Goal: Task Accomplishment & Management: Use online tool/utility

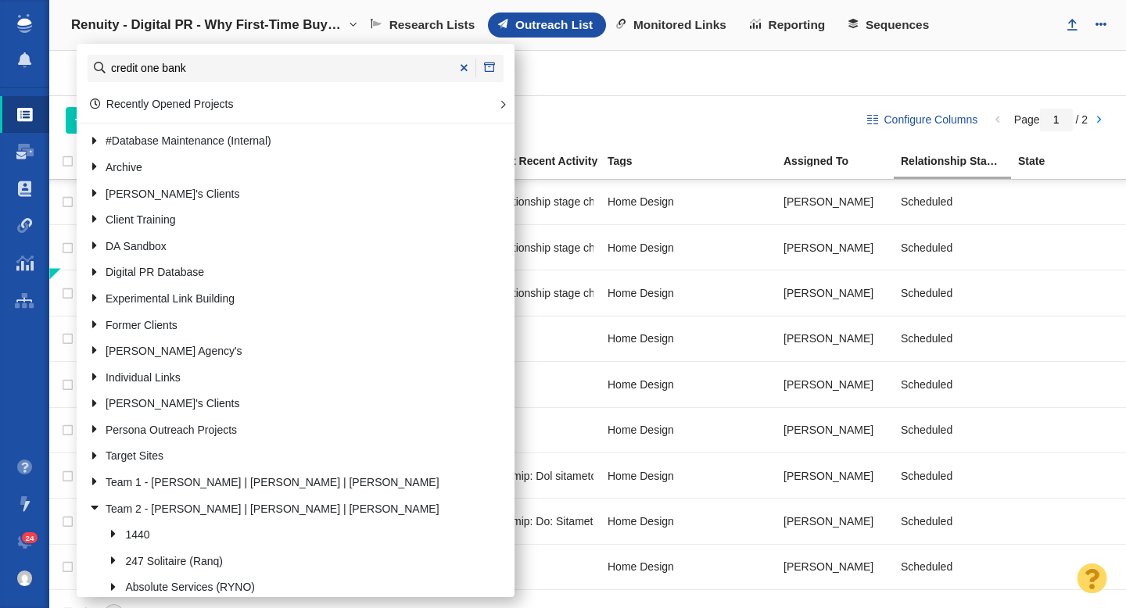
type input "credit one bank"
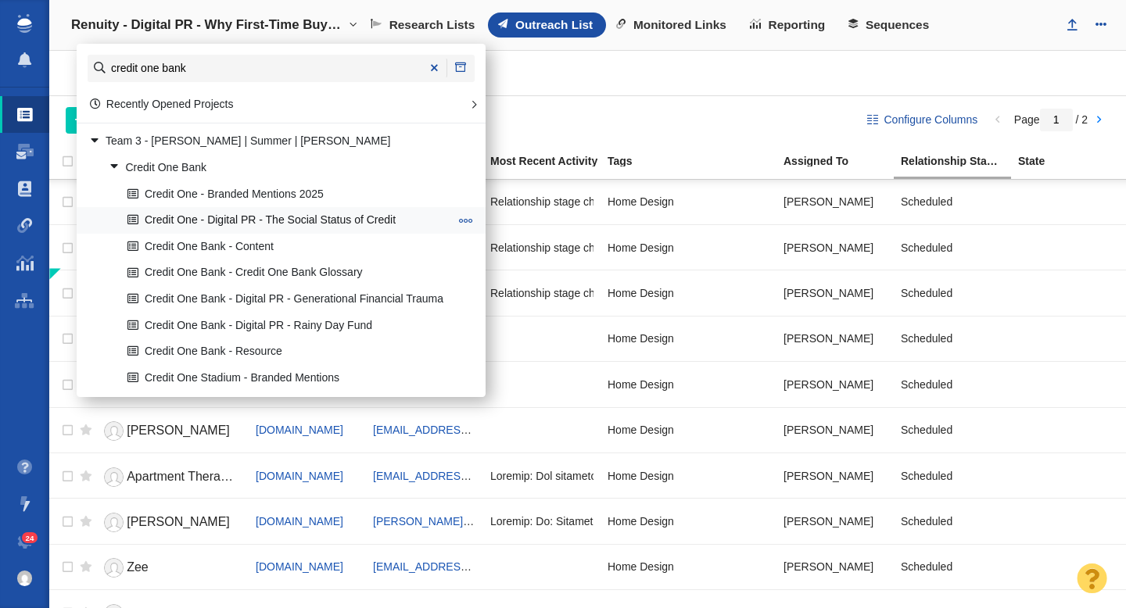
click at [271, 218] on link "Credit One - Digital PR - The Social Status of Credit" at bounding box center [288, 221] width 329 height 24
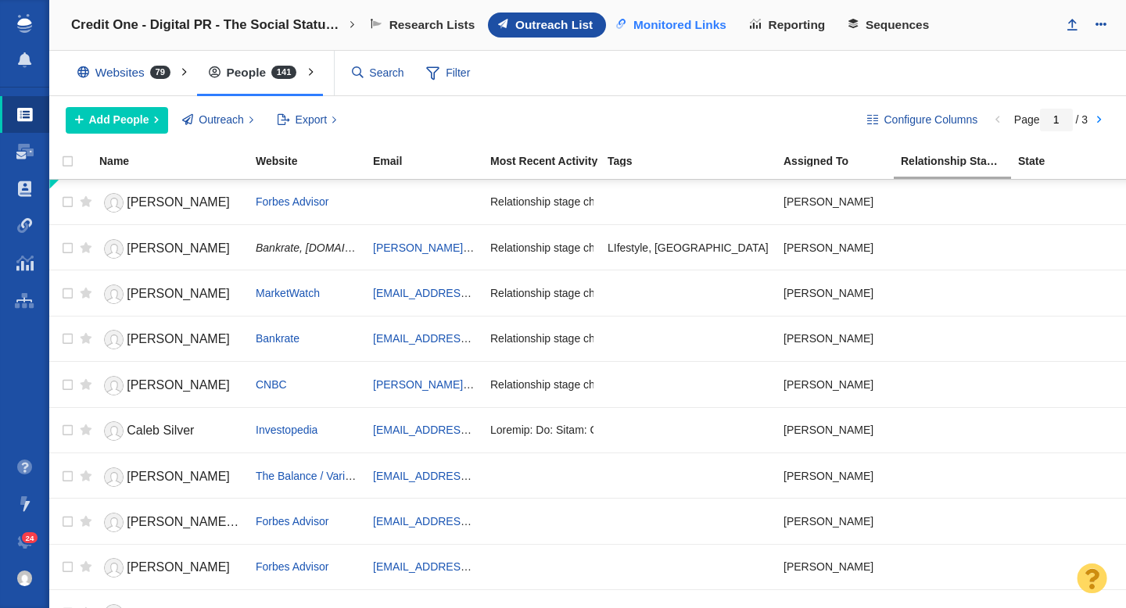
click at [653, 23] on span "Monitored Links" at bounding box center [679, 25] width 93 height 14
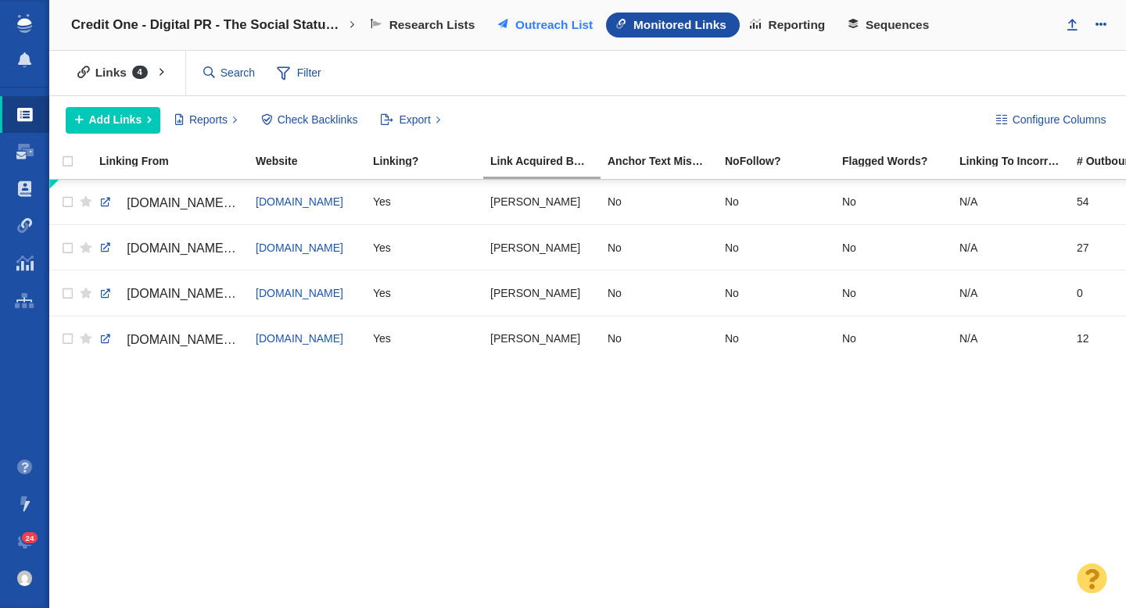
click at [545, 23] on span "Outreach List" at bounding box center [553, 25] width 77 height 14
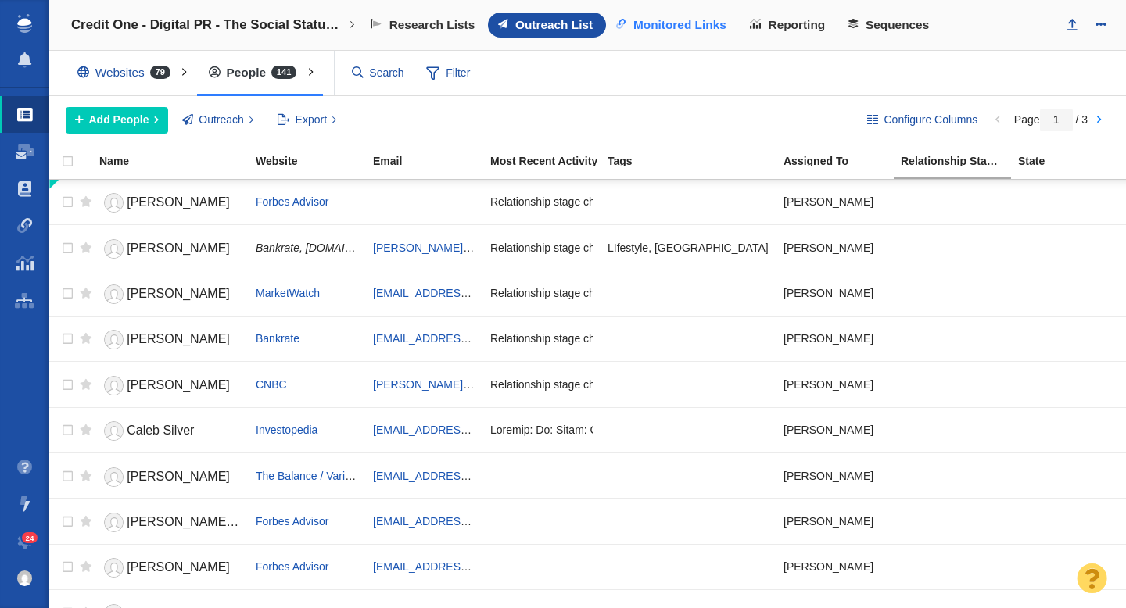
click at [691, 29] on span "Monitored Links" at bounding box center [679, 25] width 93 height 14
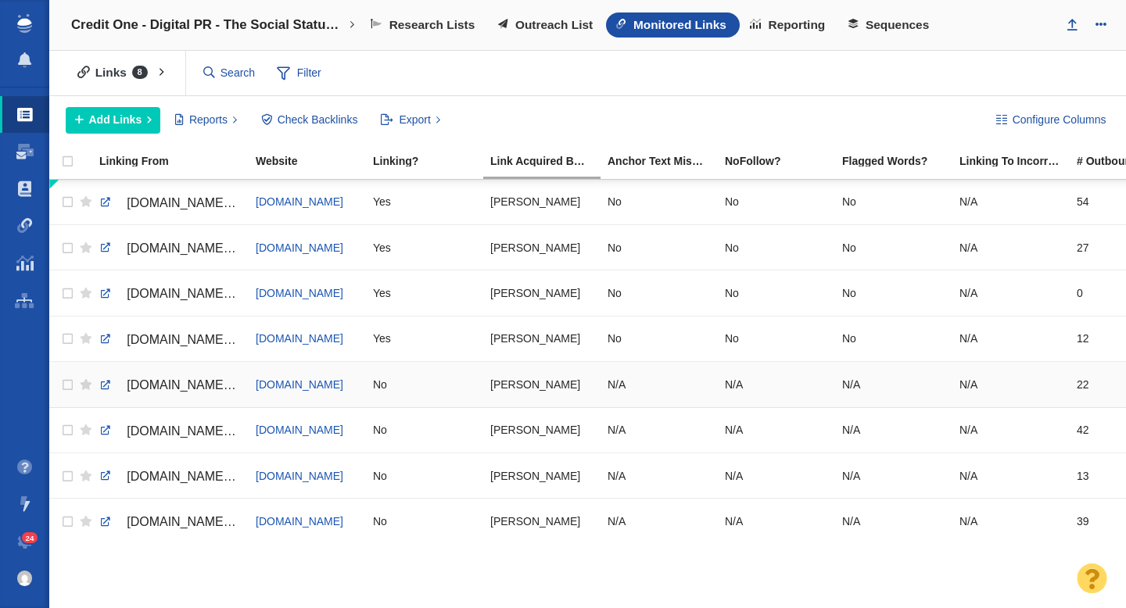
click at [170, 386] on span "cynicy.pl/pokolenie-z-tonie-w-dlugach-by-kupic-sympatie-rowiesnikow/" at bounding box center [296, 384] width 338 height 13
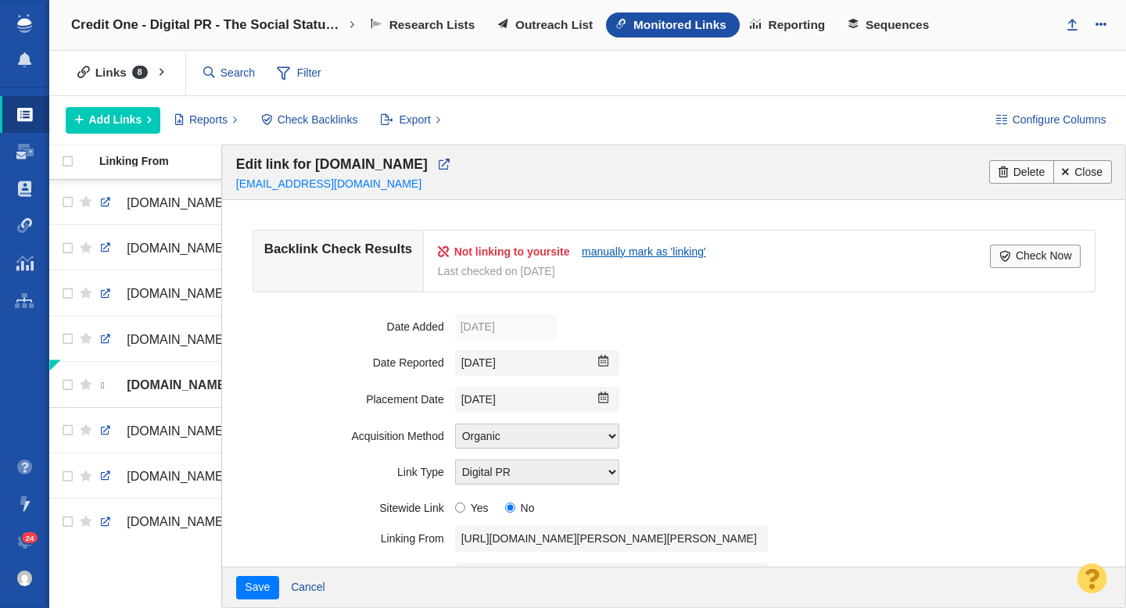
click at [640, 249] on link "manually mark as 'linking'" at bounding box center [644, 252] width 124 height 13
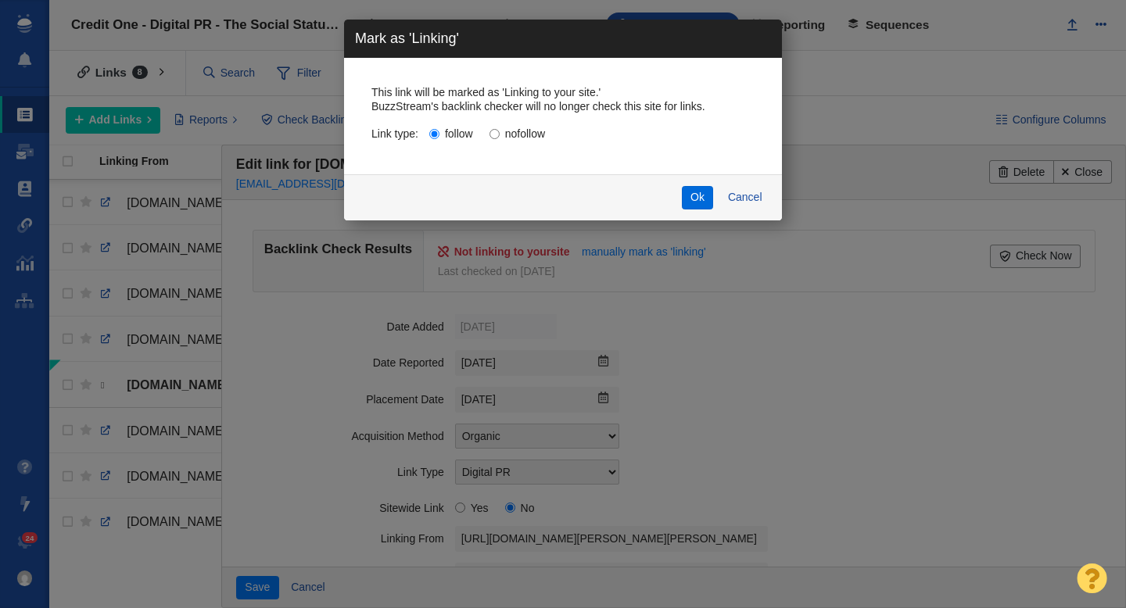
click at [701, 191] on button "Ok" at bounding box center [698, 197] width 32 height 23
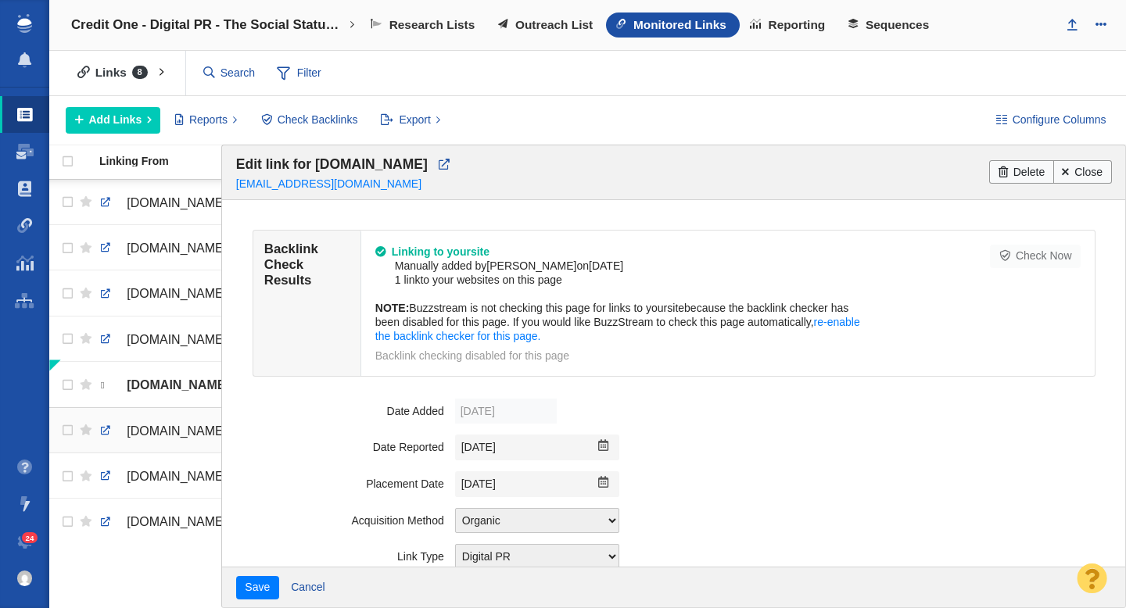
click at [192, 429] on span "transition-news.org/halfte-der-jungen-amerikaner-verschuldet-sich-um-reichtum-v…" at bounding box center [244, 431] width 235 height 13
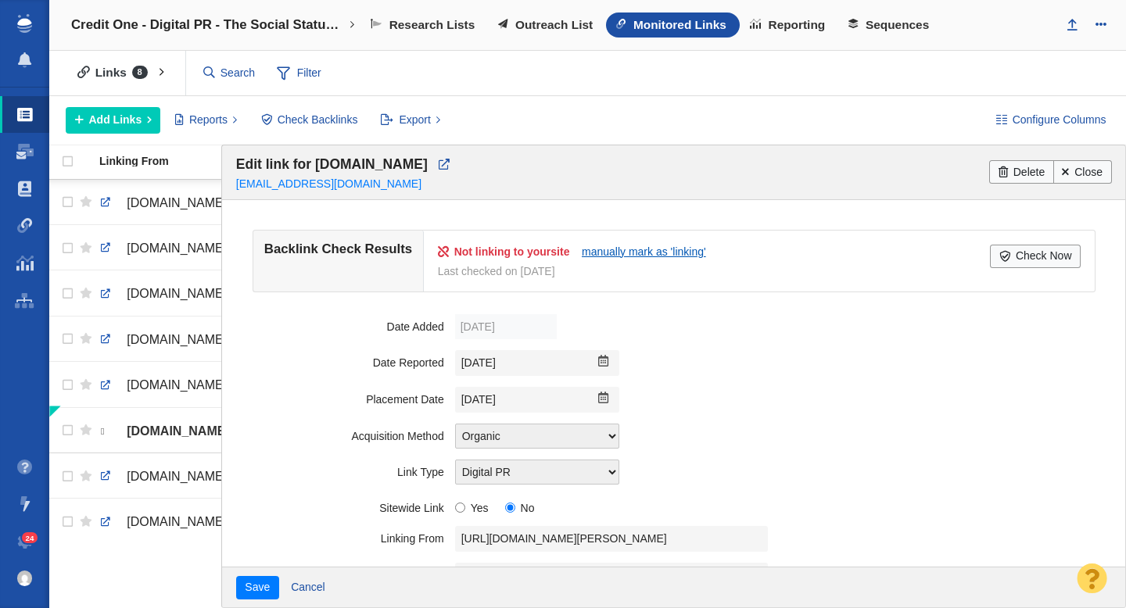
click at [635, 254] on link "manually mark as 'linking'" at bounding box center [644, 252] width 124 height 13
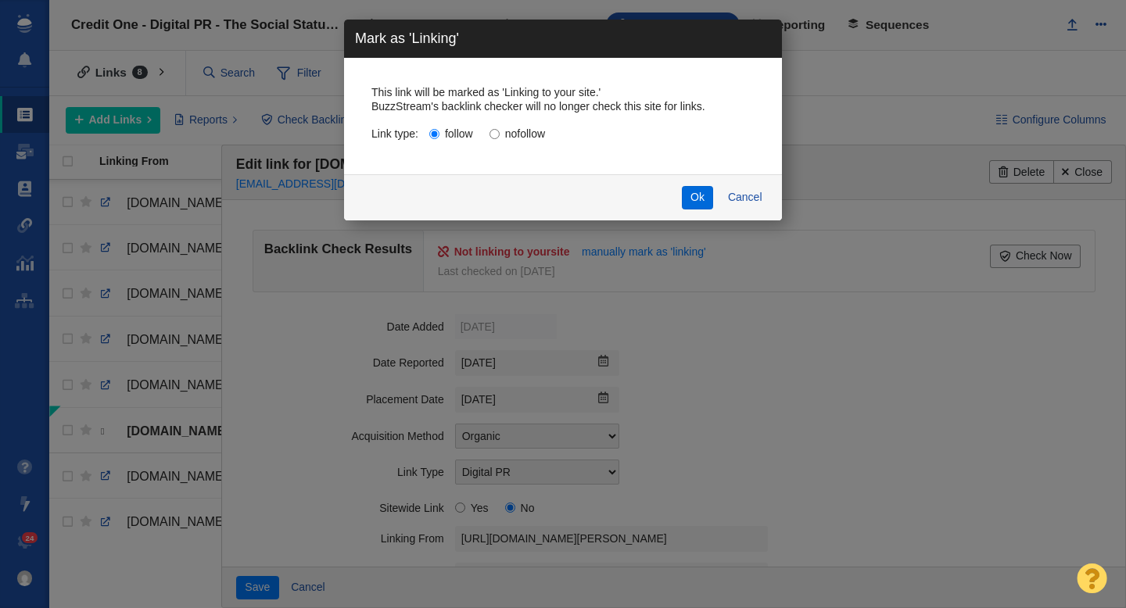
click at [696, 198] on button "Ok" at bounding box center [698, 197] width 32 height 23
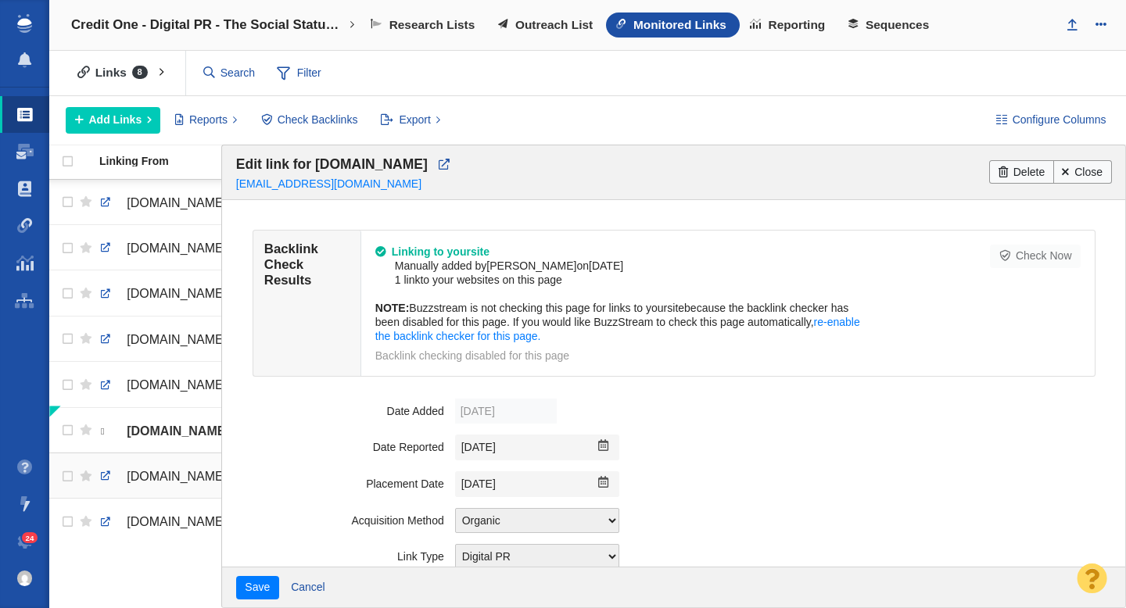
click at [184, 473] on span "usa2.bitckoni.in/2-in-5-young-adults-are-taking-on-debt-for-social-image-to-imp…" at bounding box center [193, 476] width 132 height 13
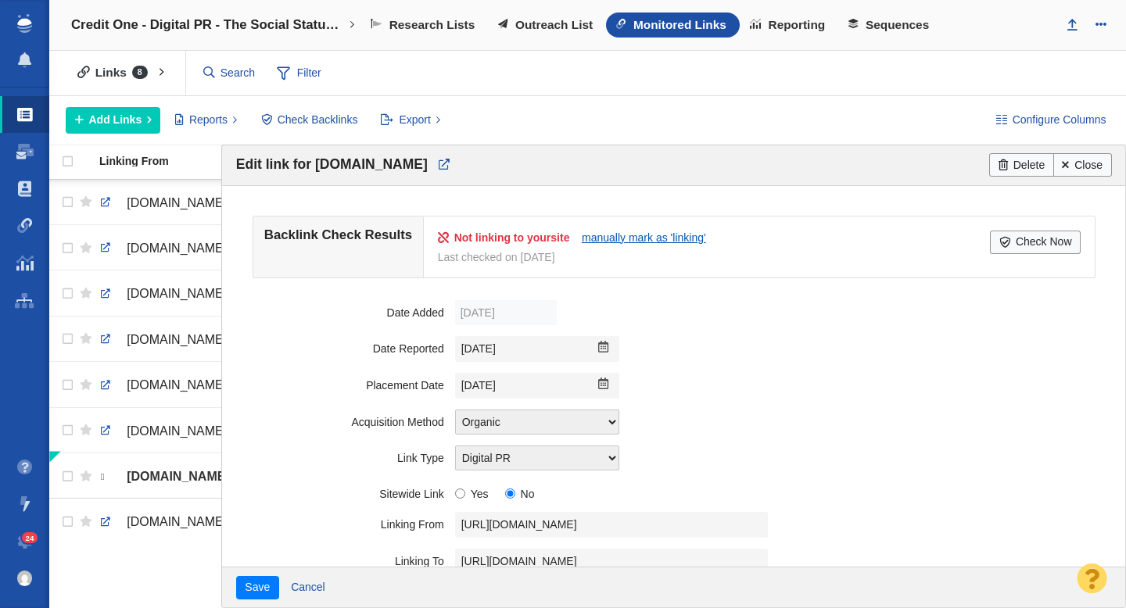
click at [611, 235] on link "manually mark as 'linking'" at bounding box center [644, 237] width 124 height 13
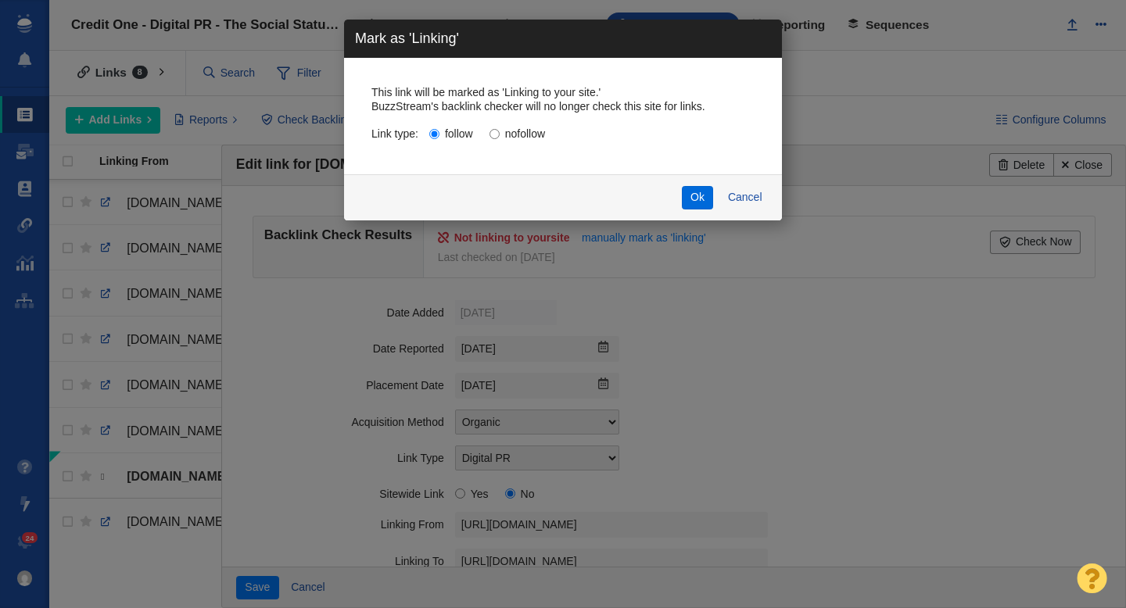
click at [697, 205] on button "Ok" at bounding box center [698, 197] width 32 height 23
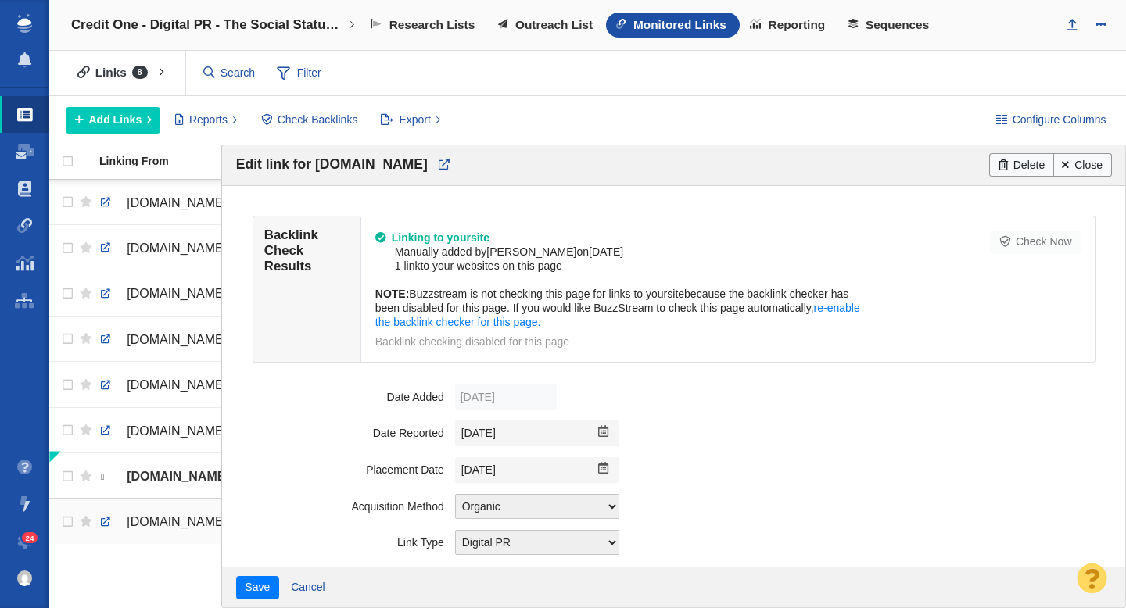
click at [170, 519] on span "hellboundanddown.com/2025/09/14/2-in-5-young-adults-are-taking-on-debt-for-soci…" at bounding box center [193, 521] width 132 height 13
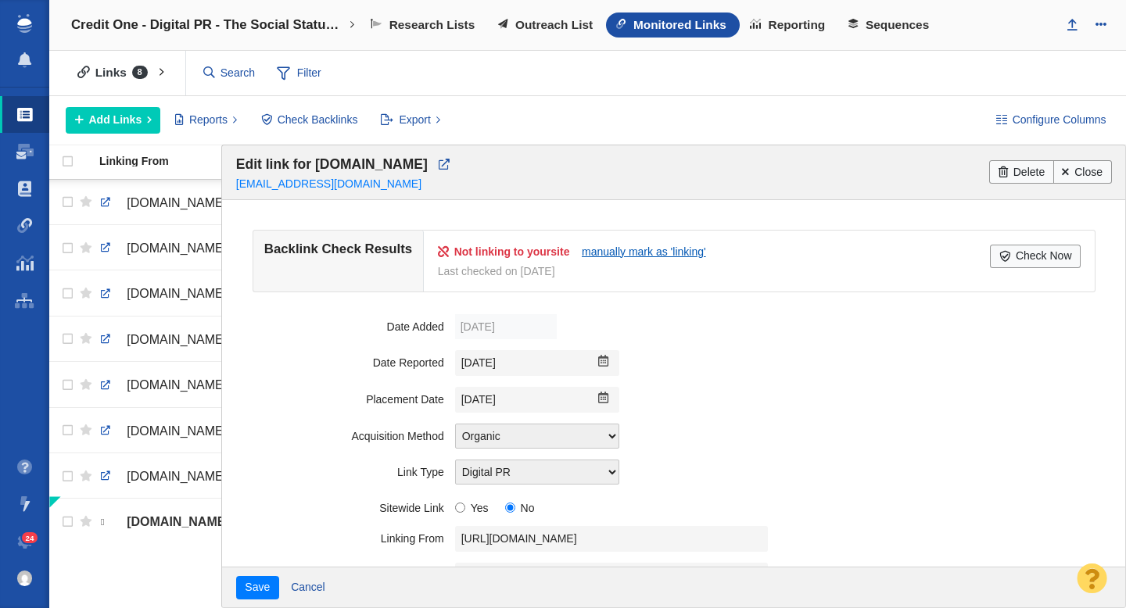
click at [643, 248] on link "manually mark as 'linking'" at bounding box center [644, 252] width 124 height 13
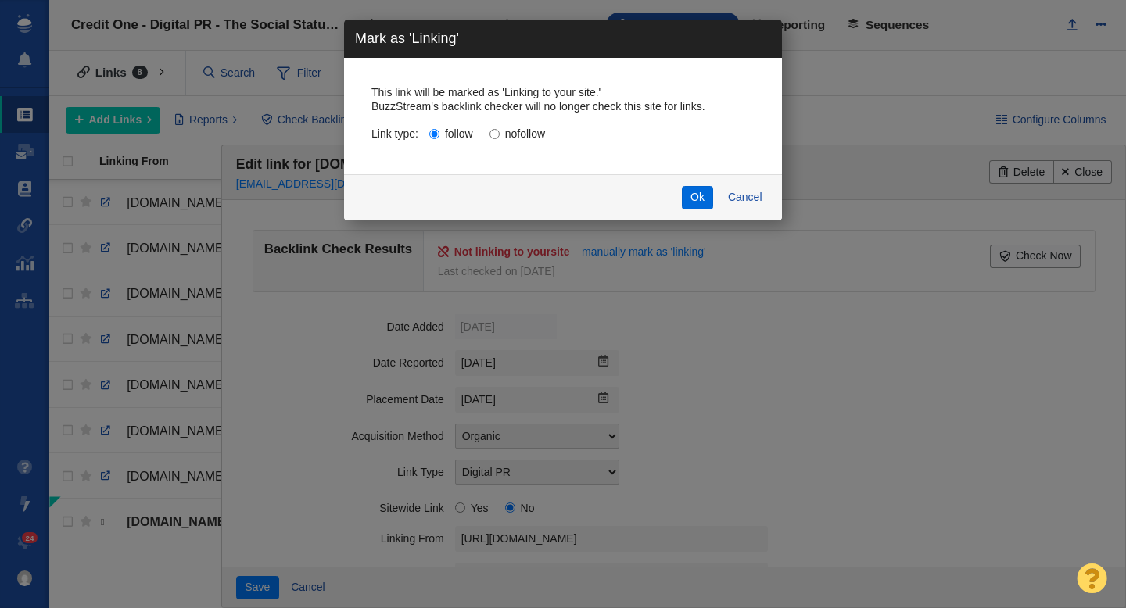
click at [689, 199] on button "Ok" at bounding box center [698, 197] width 32 height 23
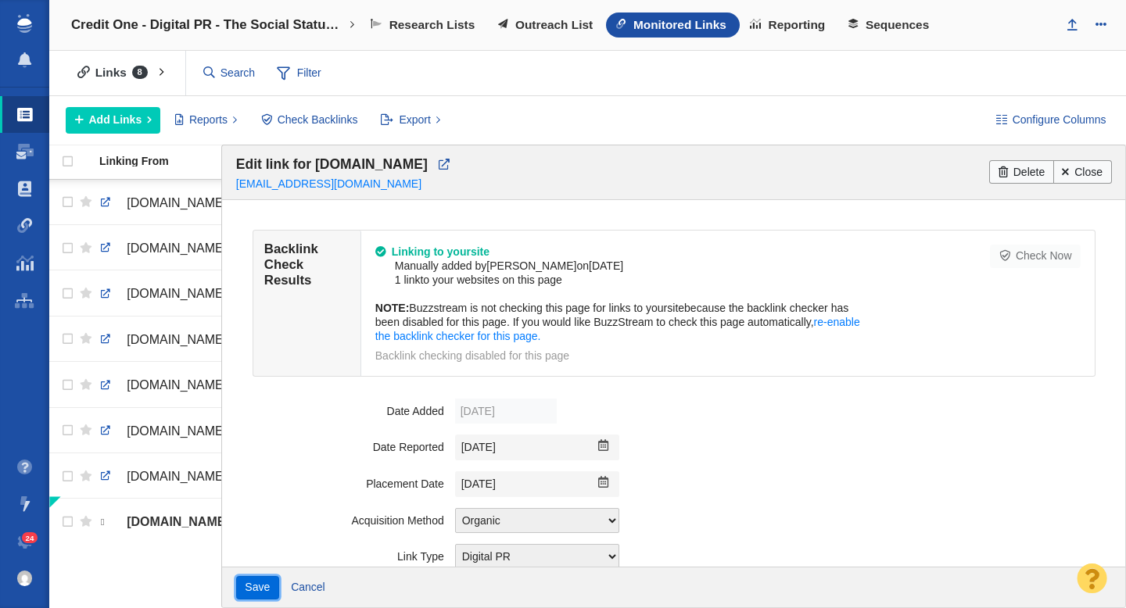
click at [267, 586] on button "Save" at bounding box center [257, 587] width 43 height 23
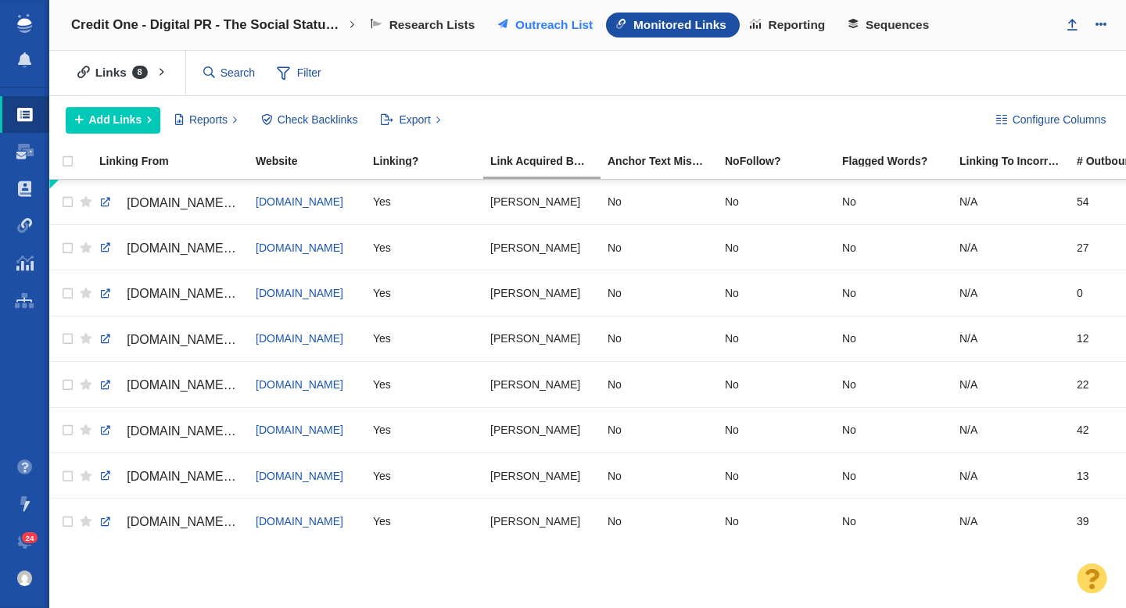
click at [575, 25] on span "Outreach List" at bounding box center [553, 25] width 77 height 14
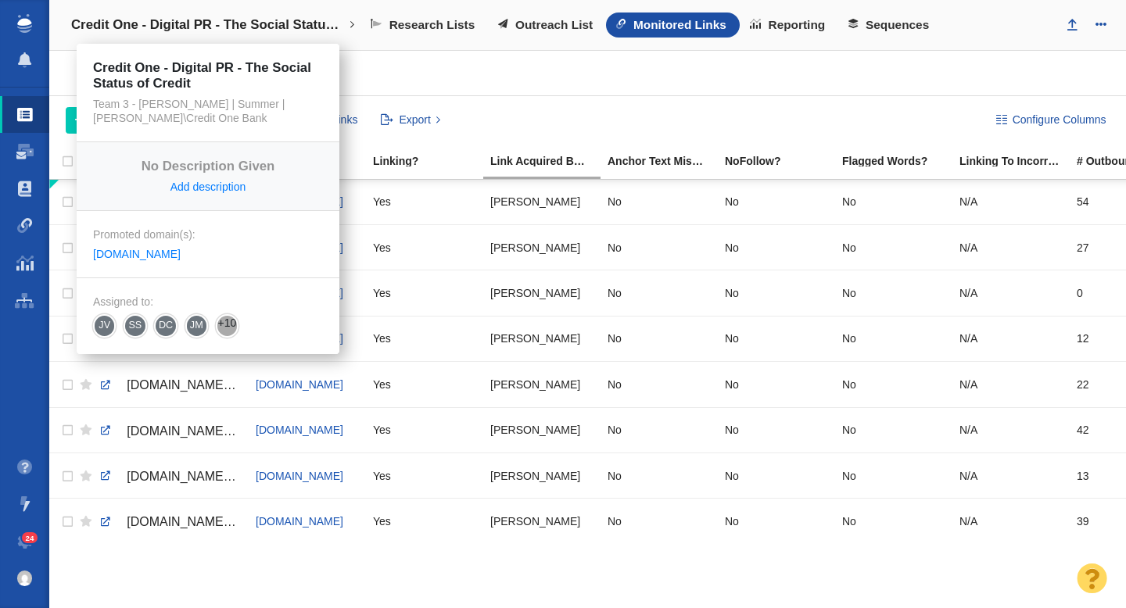
click at [180, 29] on h4 "Credit One - Digital PR - The Social Status of Credit" at bounding box center [208, 25] width 274 height 16
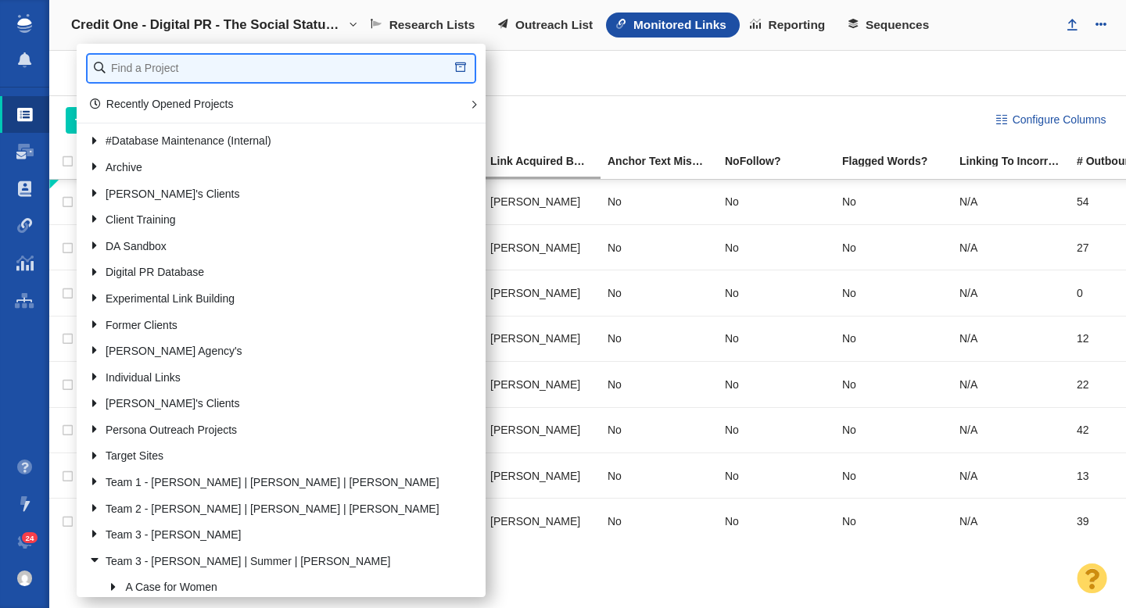
click at [163, 59] on input "text" at bounding box center [281, 68] width 387 height 27
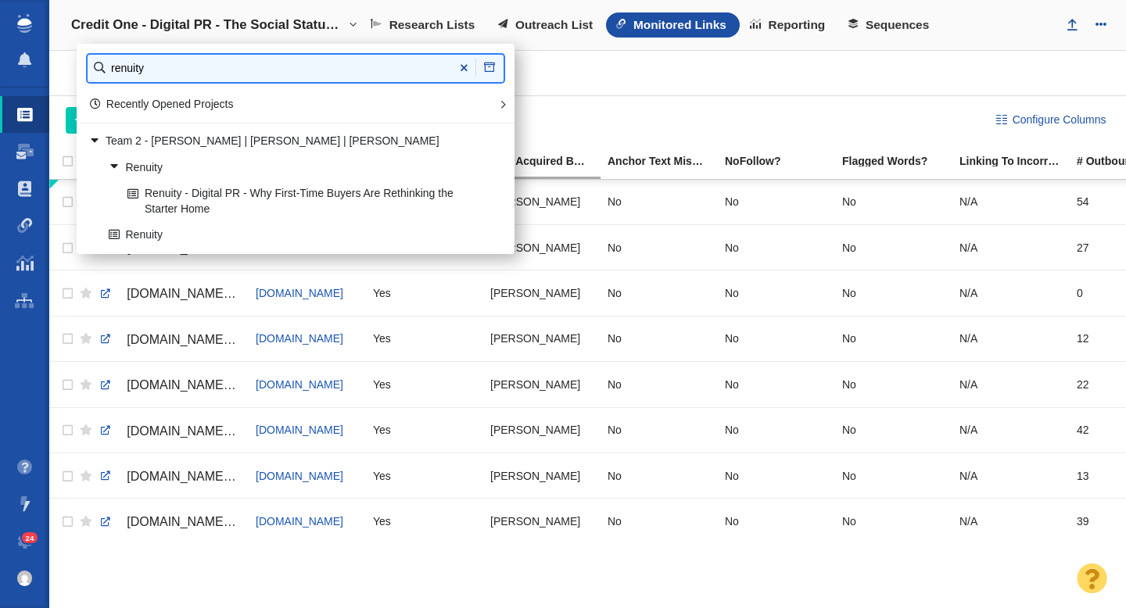
type input "renuity"
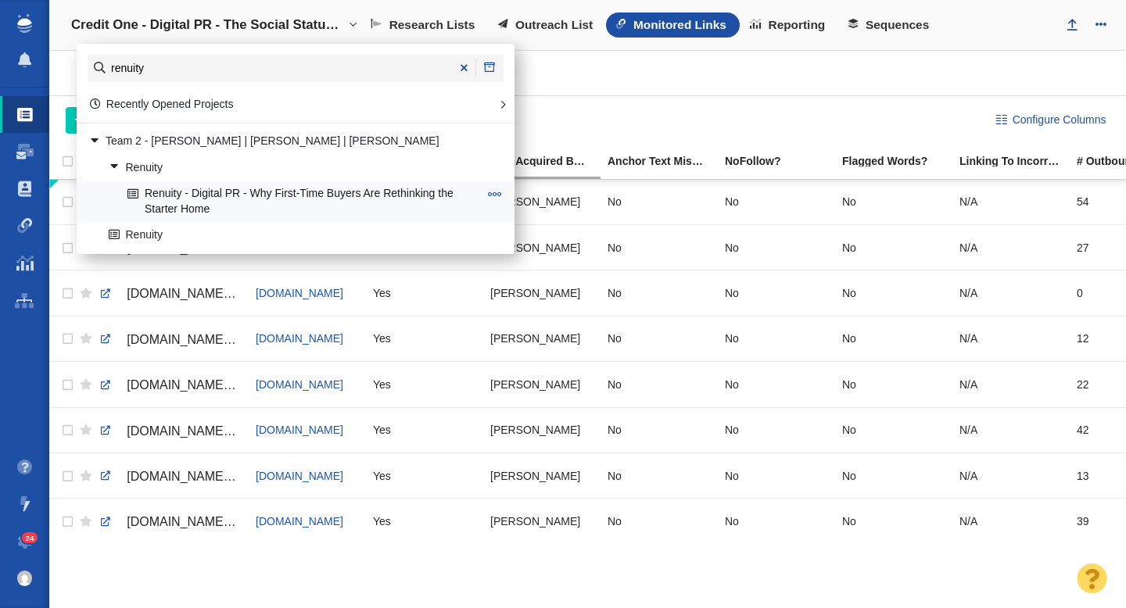
click at [310, 199] on link "Renuity - Digital PR - Why First-Time Buyers Are Rethinking the Starter Home" at bounding box center [303, 201] width 359 height 39
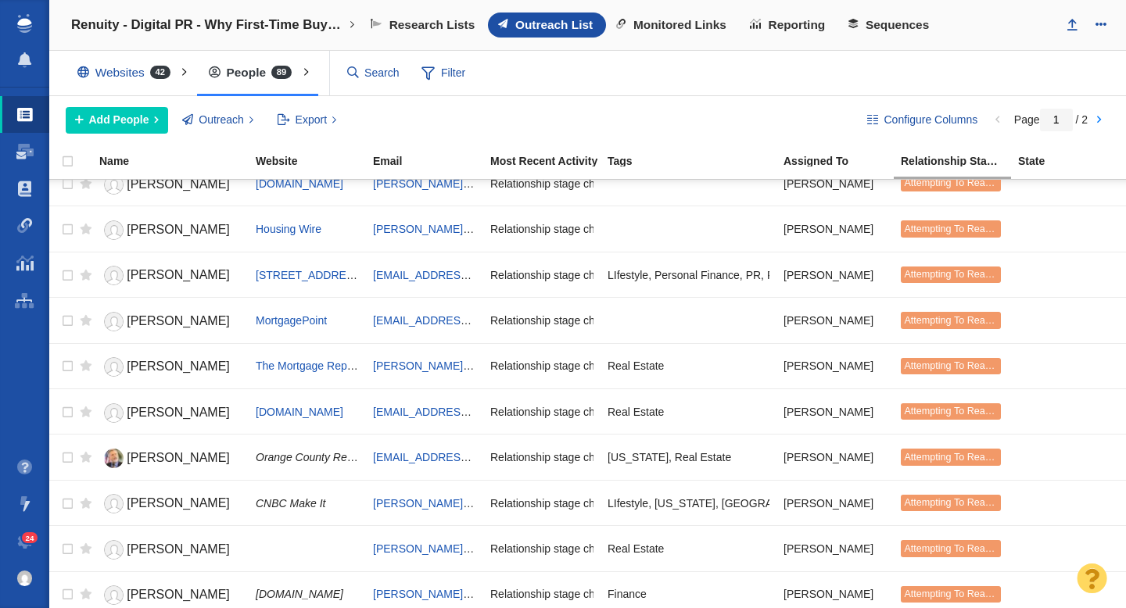
scroll to position [450, 0]
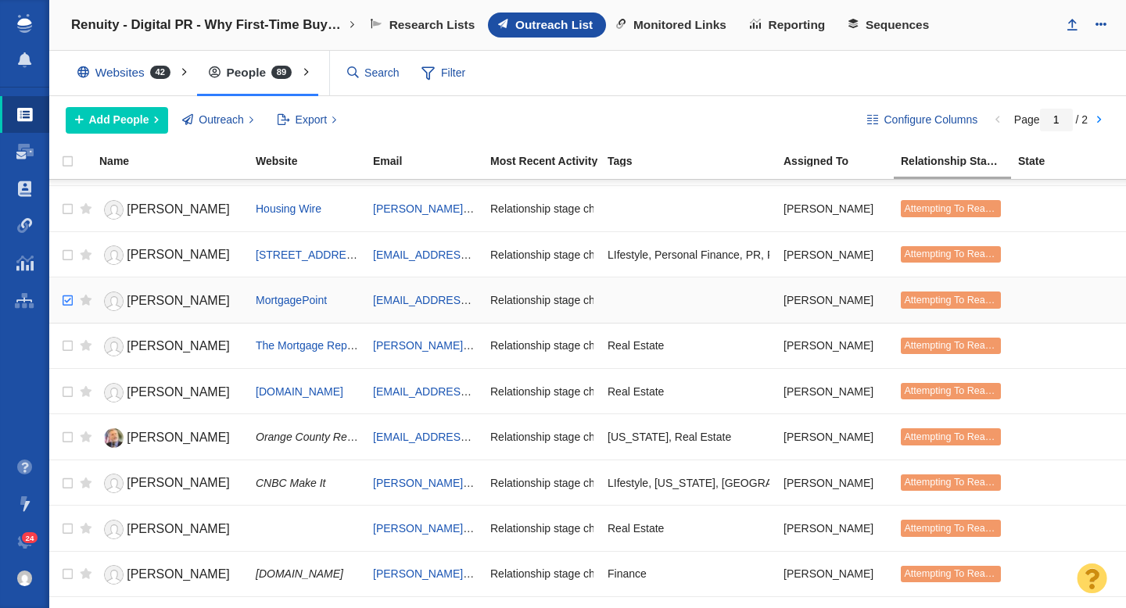
checkbox input "true"
click at [66, 301] on input "checkbox" at bounding box center [65, 301] width 23 height 34
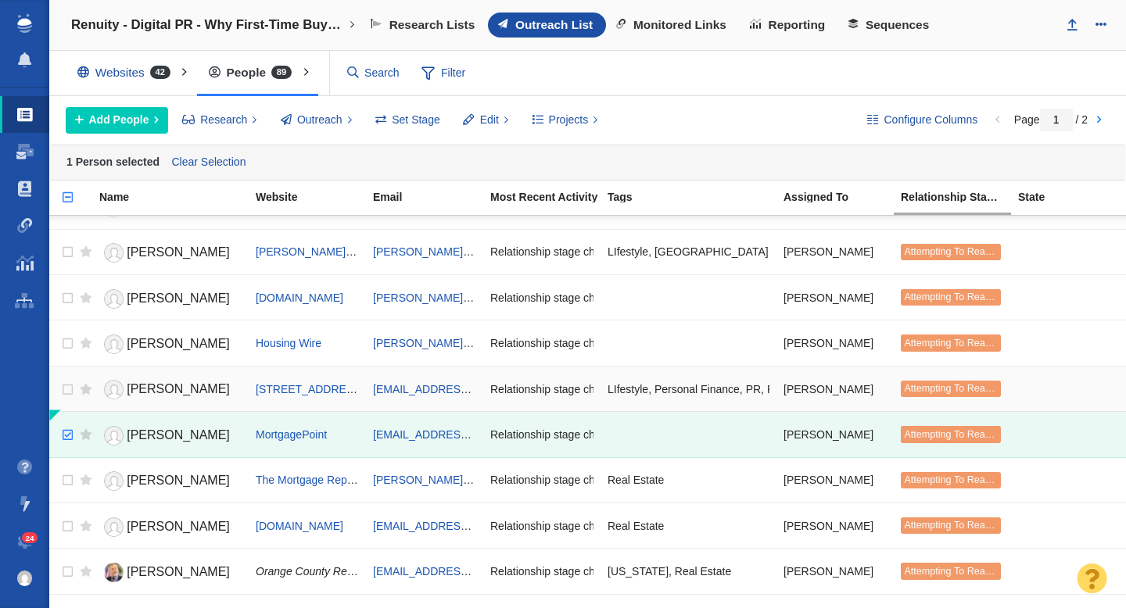
scroll to position [340, 0]
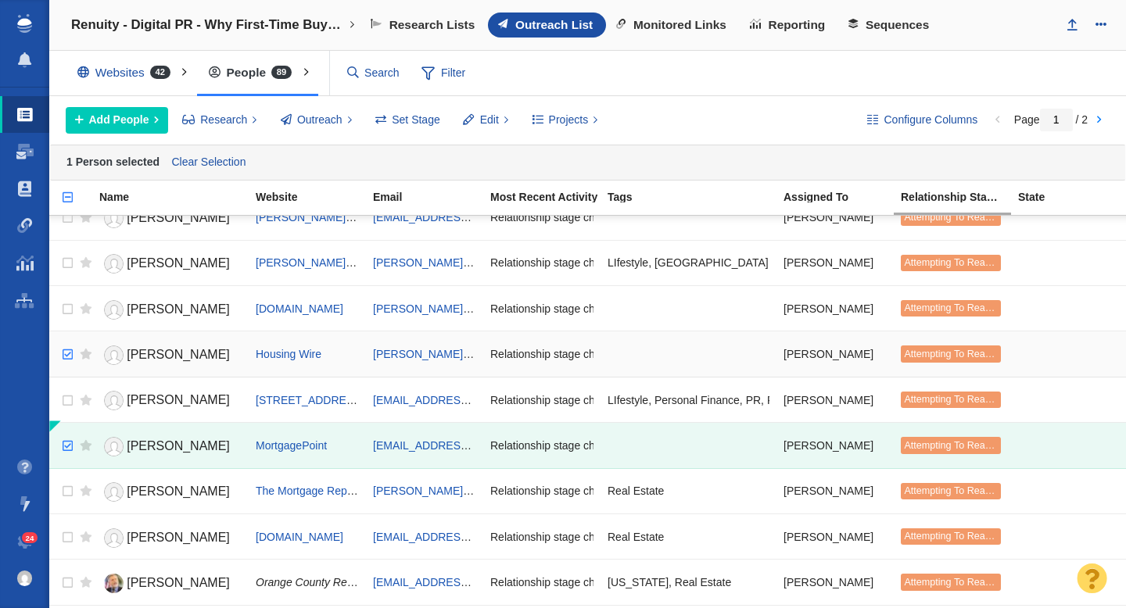
checkbox input "true"
click at [68, 358] on input "checkbox" at bounding box center [65, 355] width 23 height 34
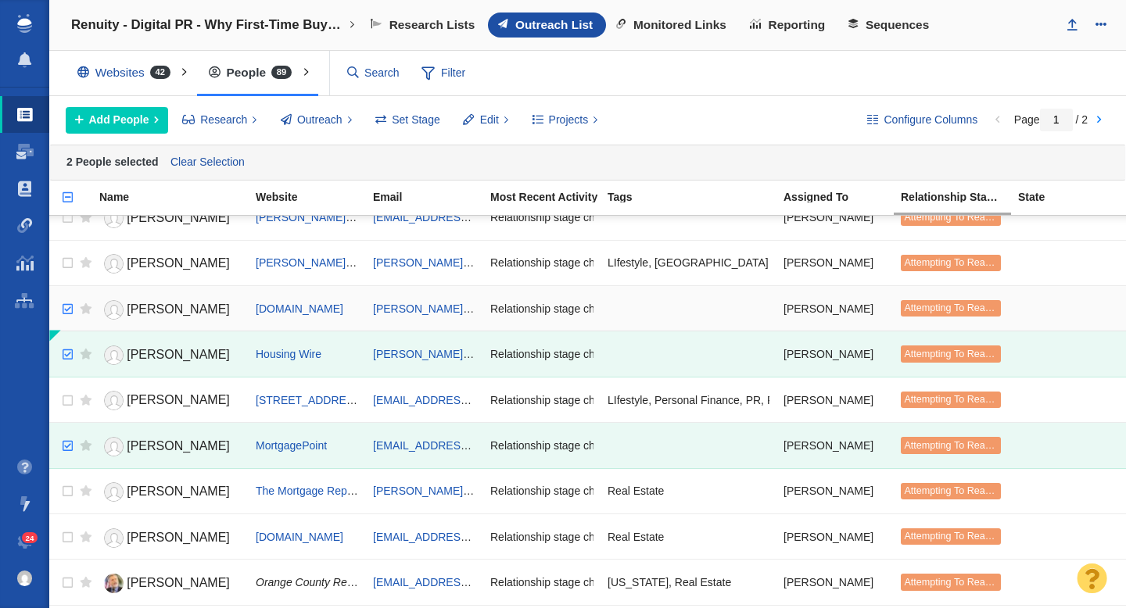
checkbox input "true"
click at [70, 315] on input "checkbox" at bounding box center [65, 309] width 23 height 34
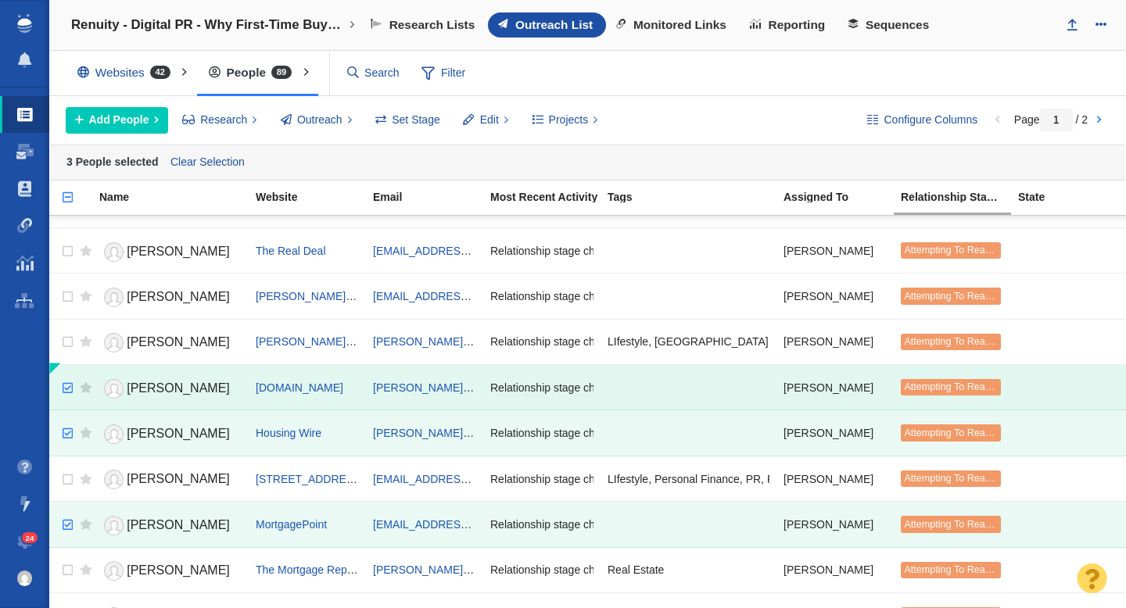
scroll to position [251, 0]
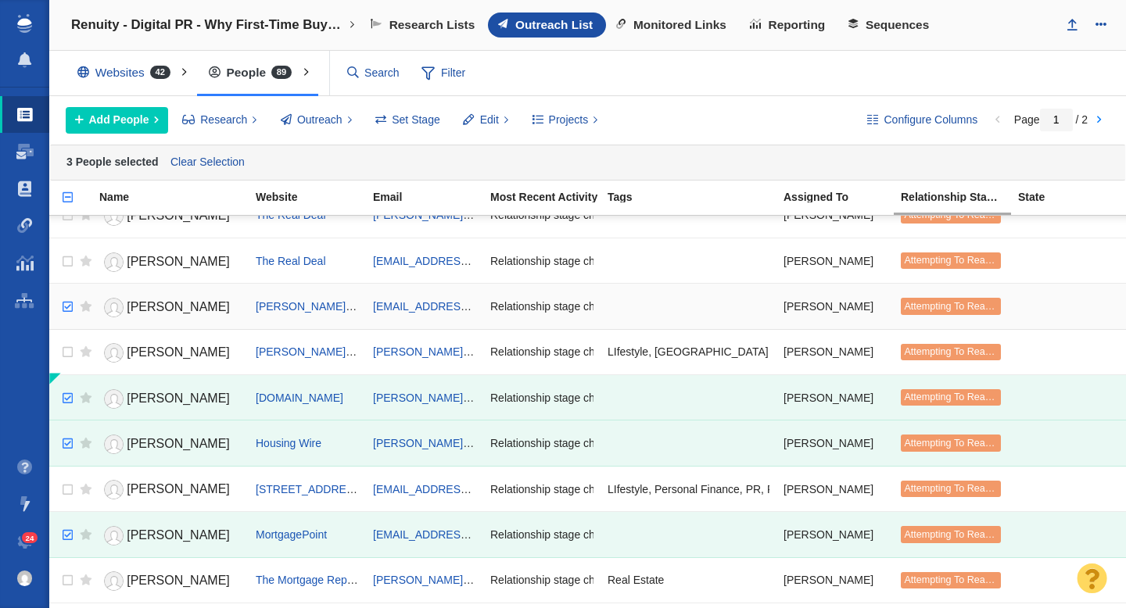
checkbox input "true"
click at [67, 306] on input "checkbox" at bounding box center [65, 307] width 23 height 34
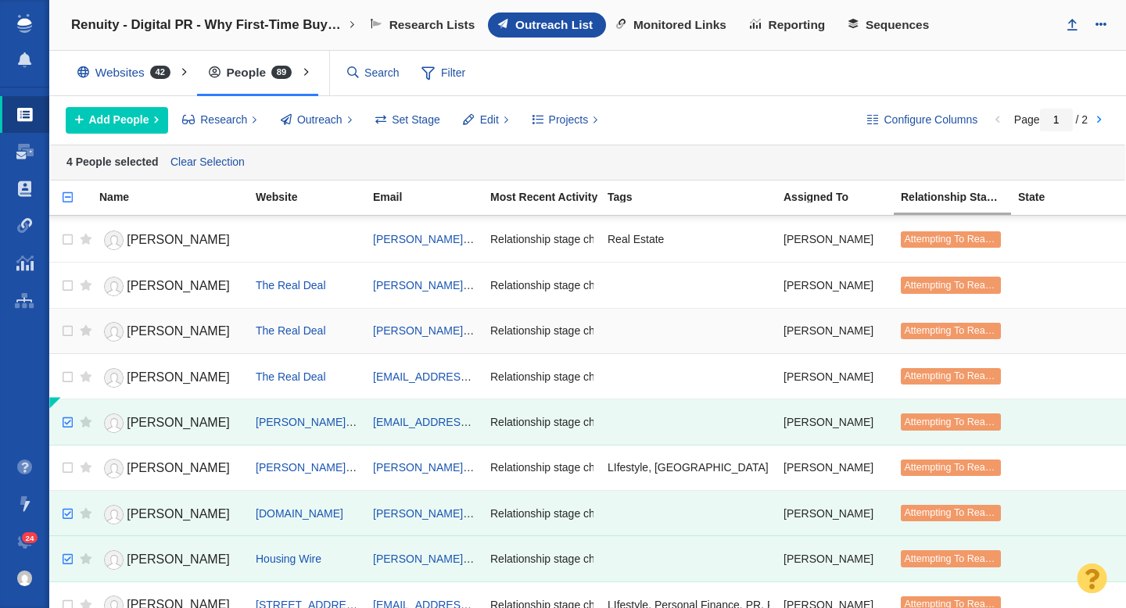
scroll to position [119, 0]
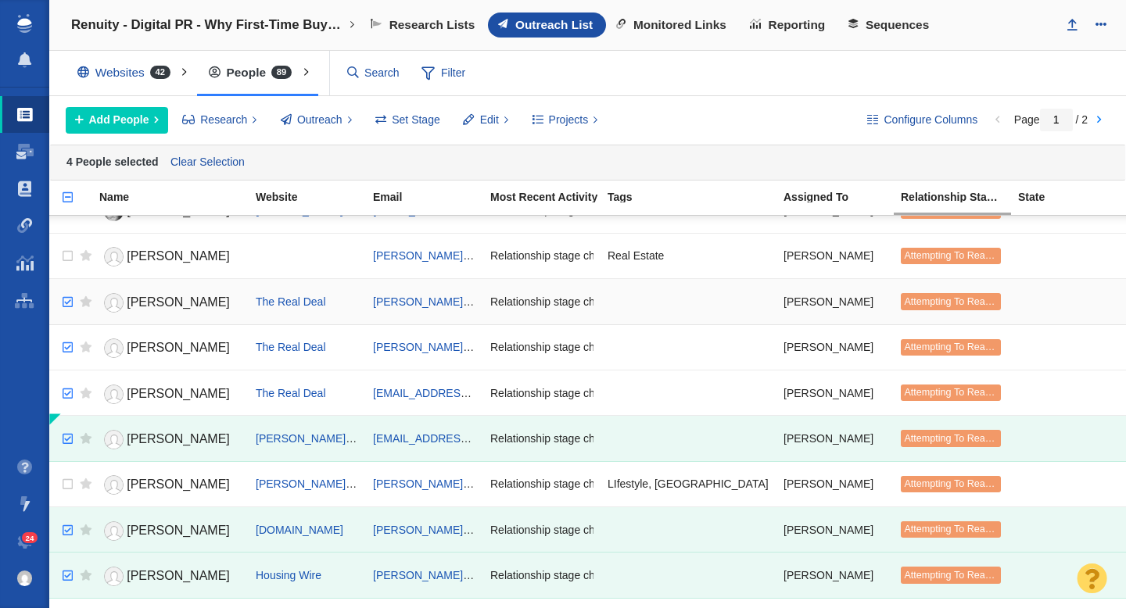
checkbox input "true"
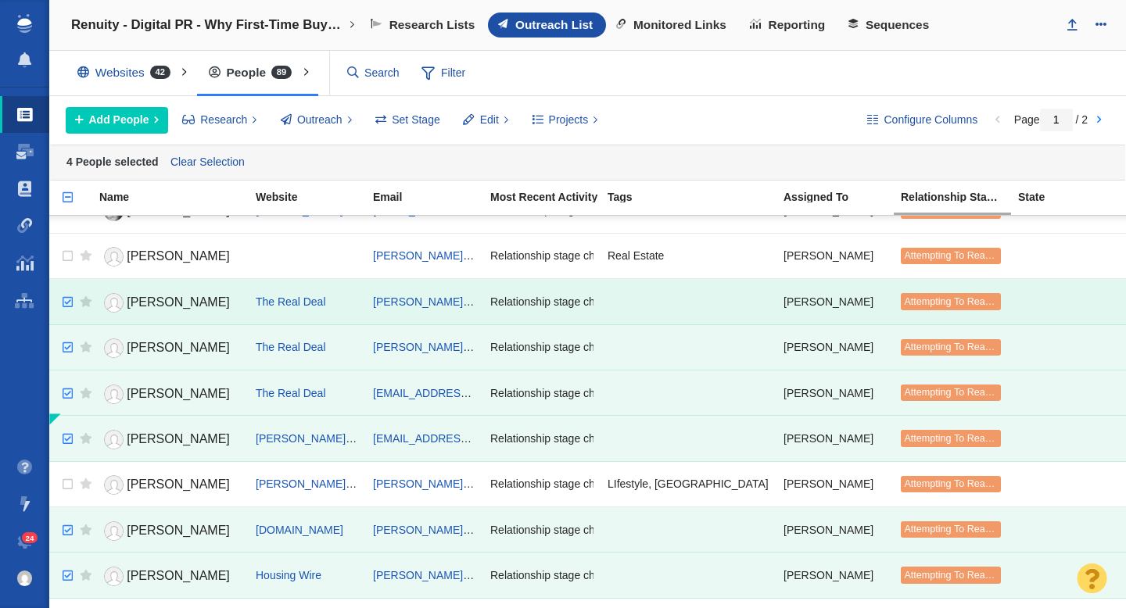
click at [66, 301] on input "checkbox" at bounding box center [65, 302] width 23 height 34
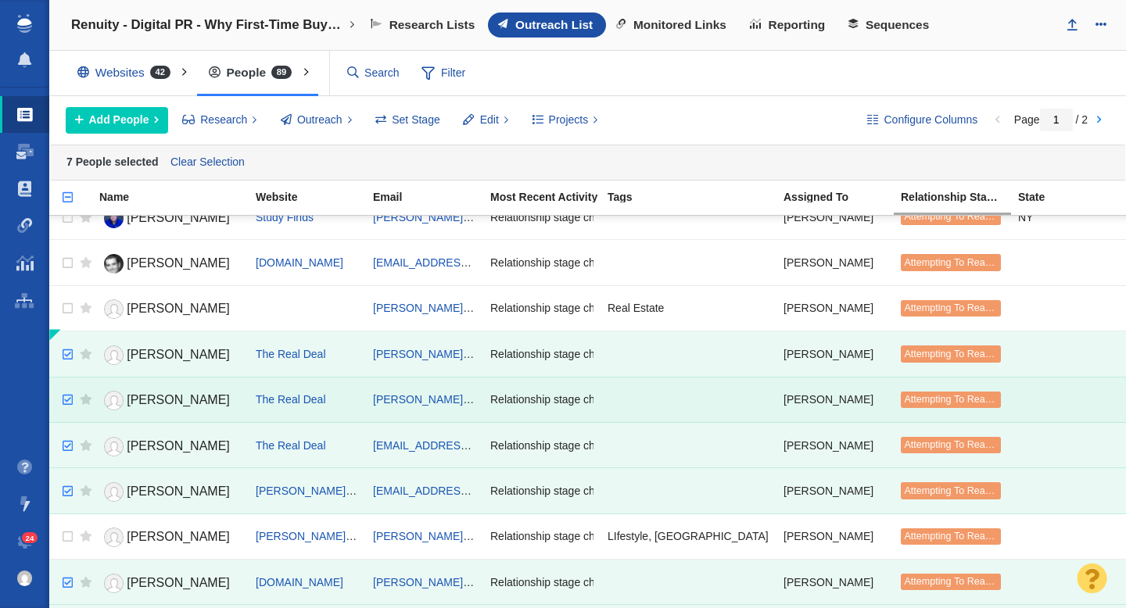
scroll to position [25, 0]
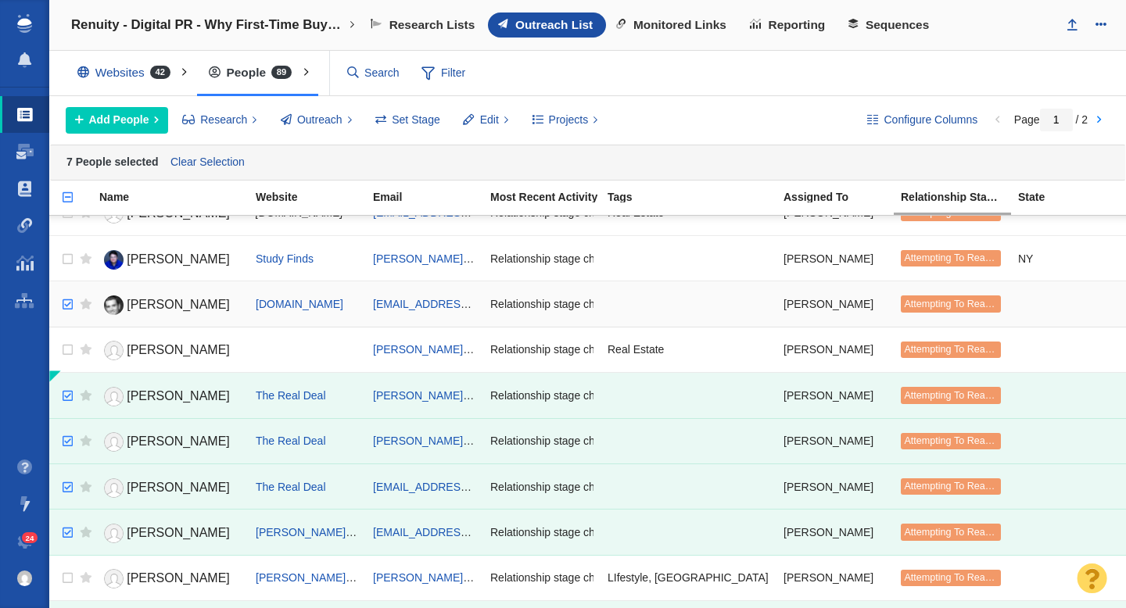
checkbox input "true"
click at [66, 305] on input "checkbox" at bounding box center [65, 305] width 23 height 34
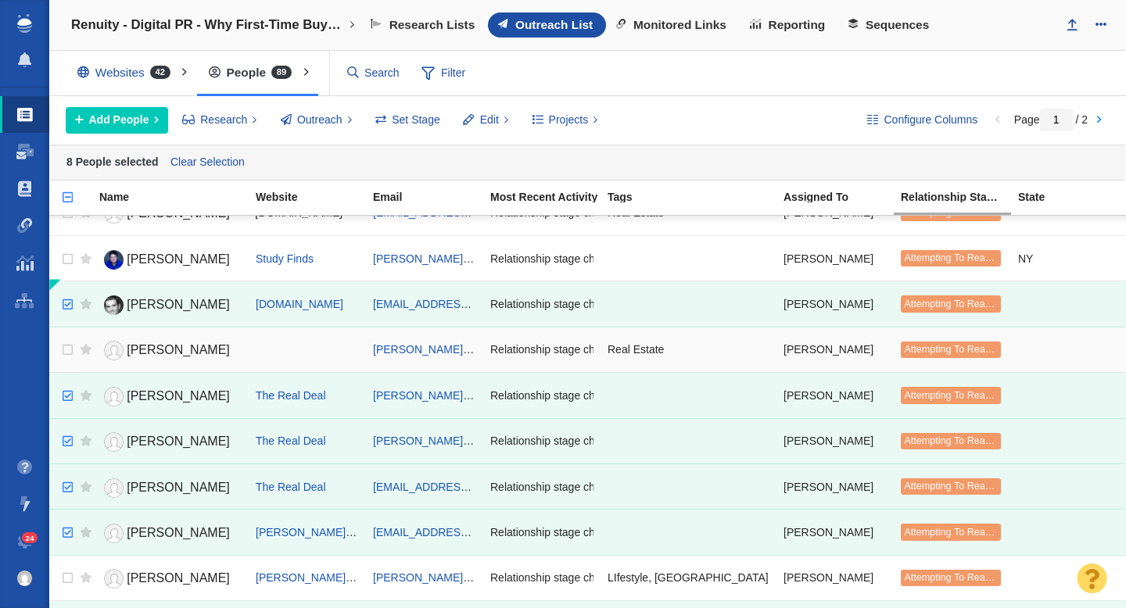
scroll to position [0, 0]
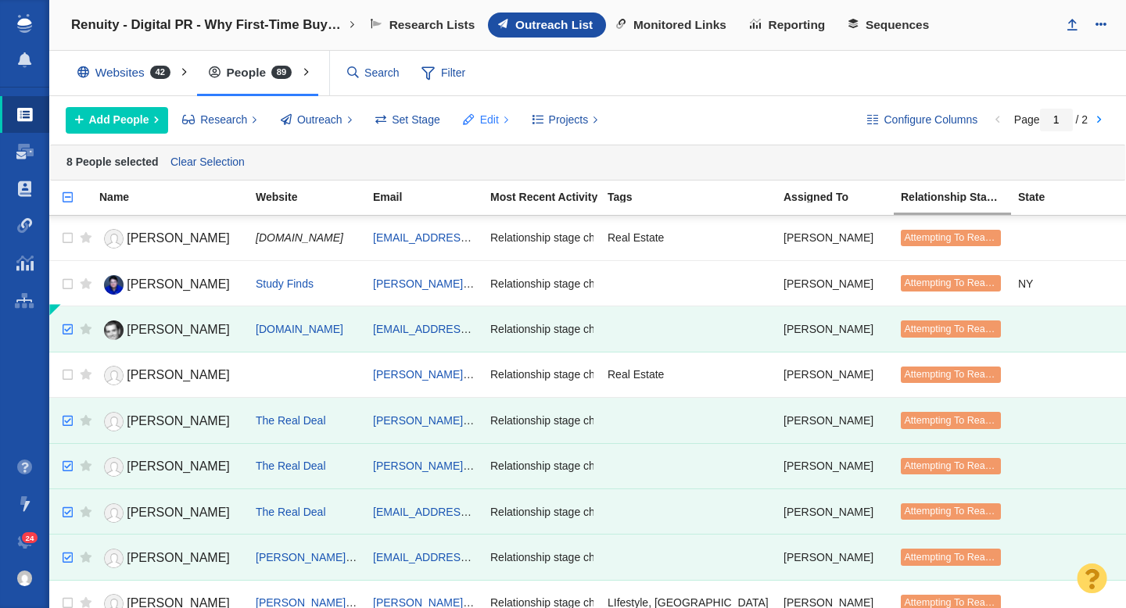
click at [492, 128] on button "Edit" at bounding box center [485, 120] width 63 height 27
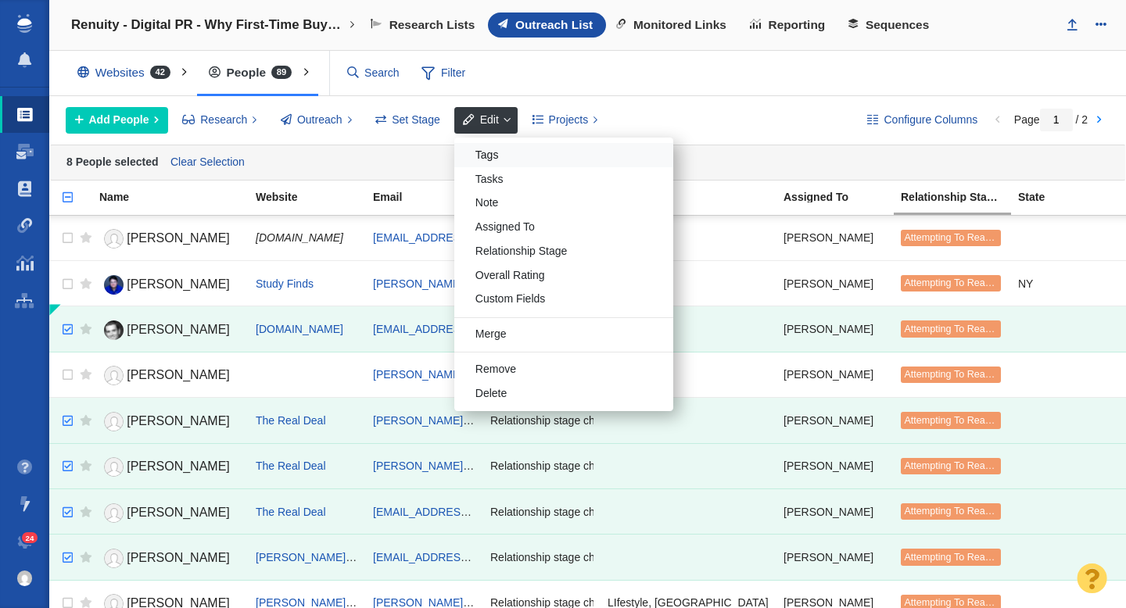
click at [493, 156] on div "Tags" at bounding box center [563, 155] width 219 height 24
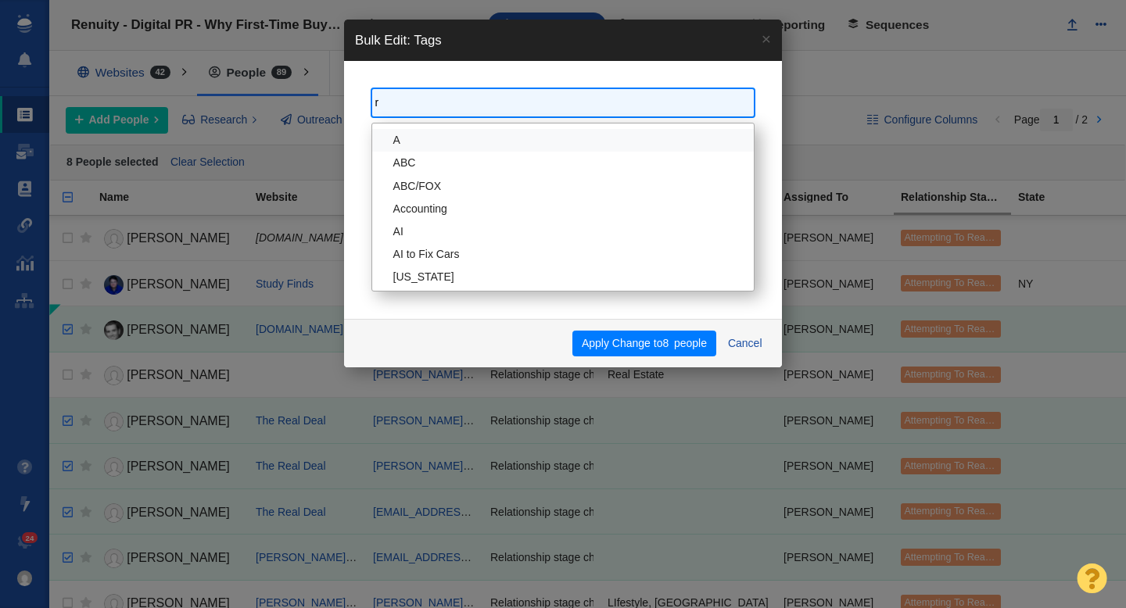
type input "re"
type input "real e"
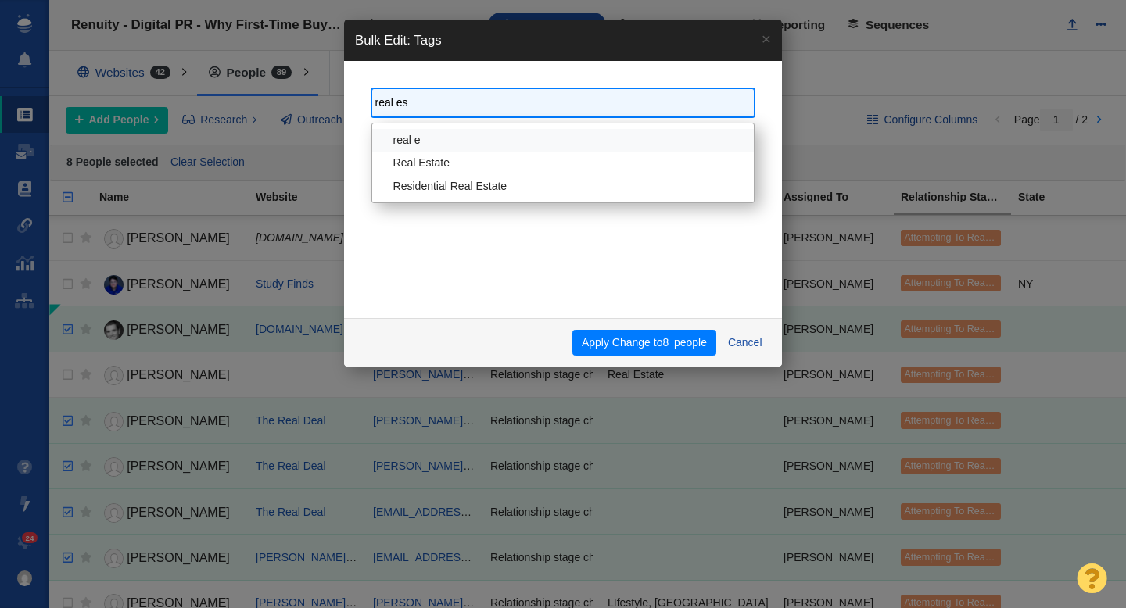
type input "real est"
select select "Real Estate"
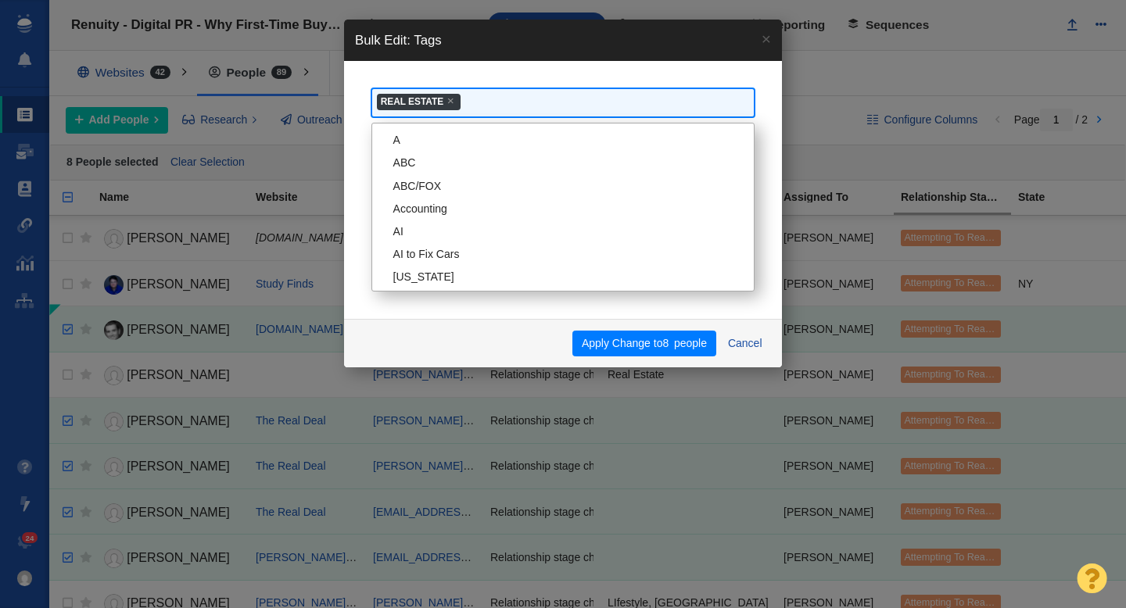
scroll to position [3537, 0]
click at [486, 350] on div "Apply Change to 8 people Cancel" at bounding box center [563, 343] width 438 height 49
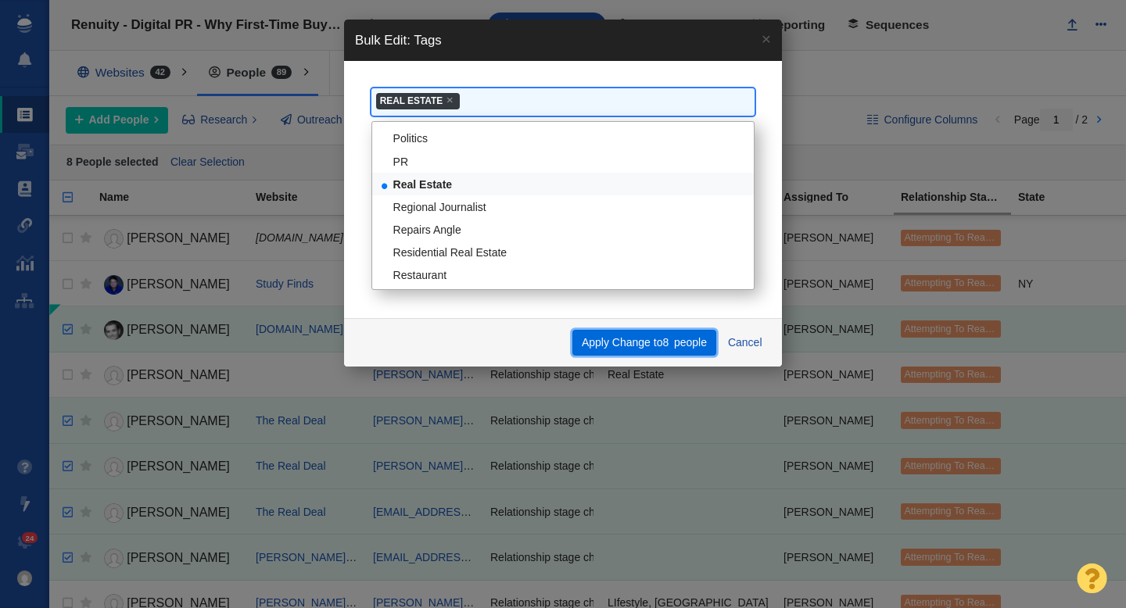
click at [611, 342] on button "Apply Change to 8 people" at bounding box center [643, 343] width 143 height 27
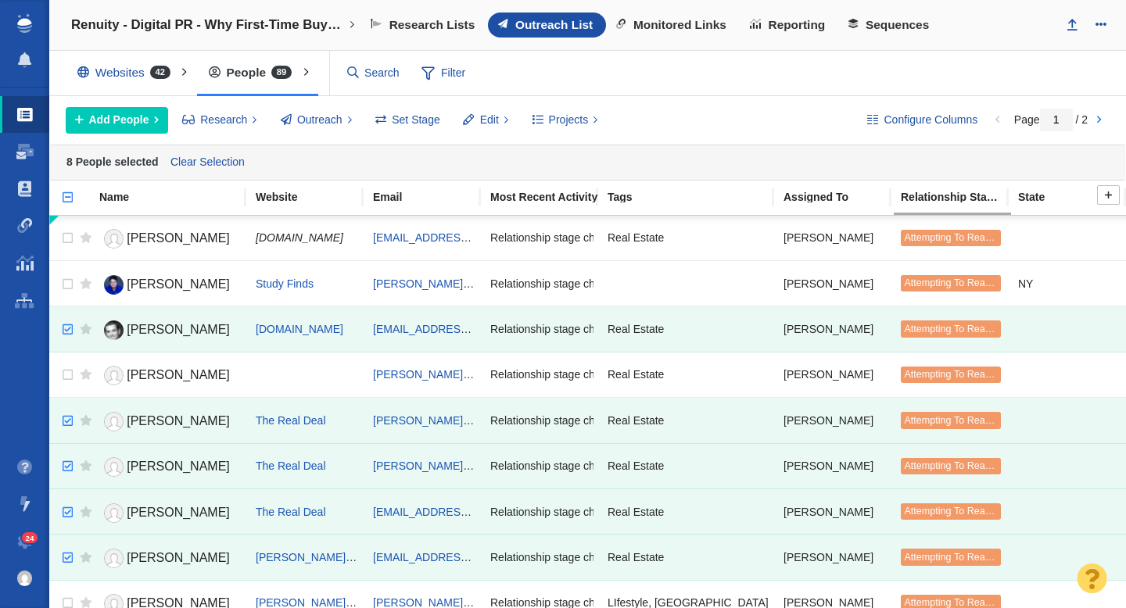
click at [67, 196] on input "checkbox" at bounding box center [60, 205] width 23 height 34
checkbox input "false"
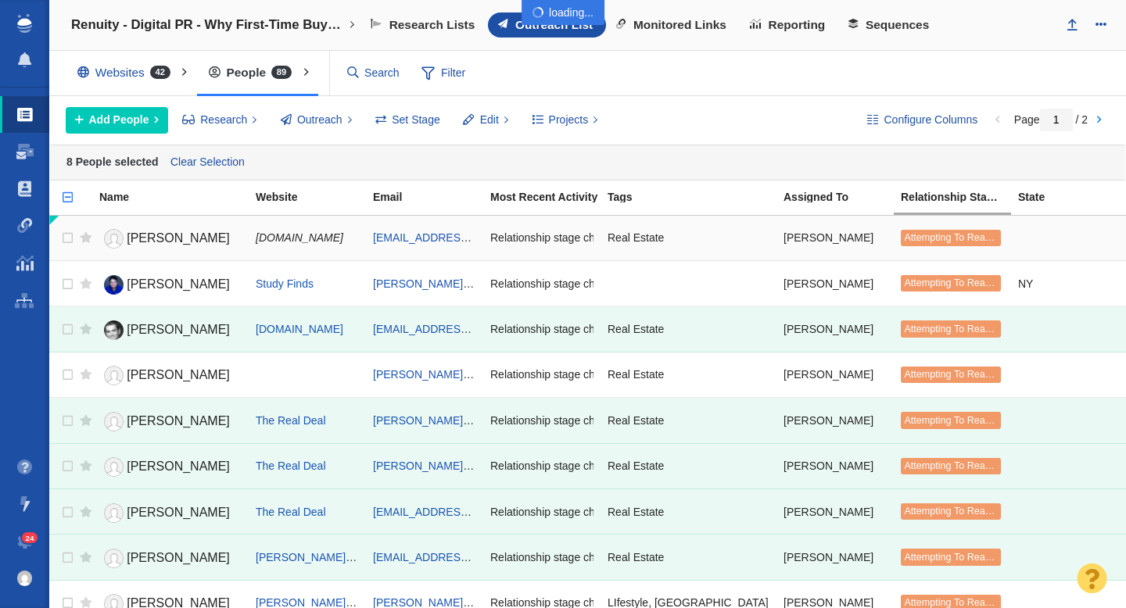
checkbox input "false"
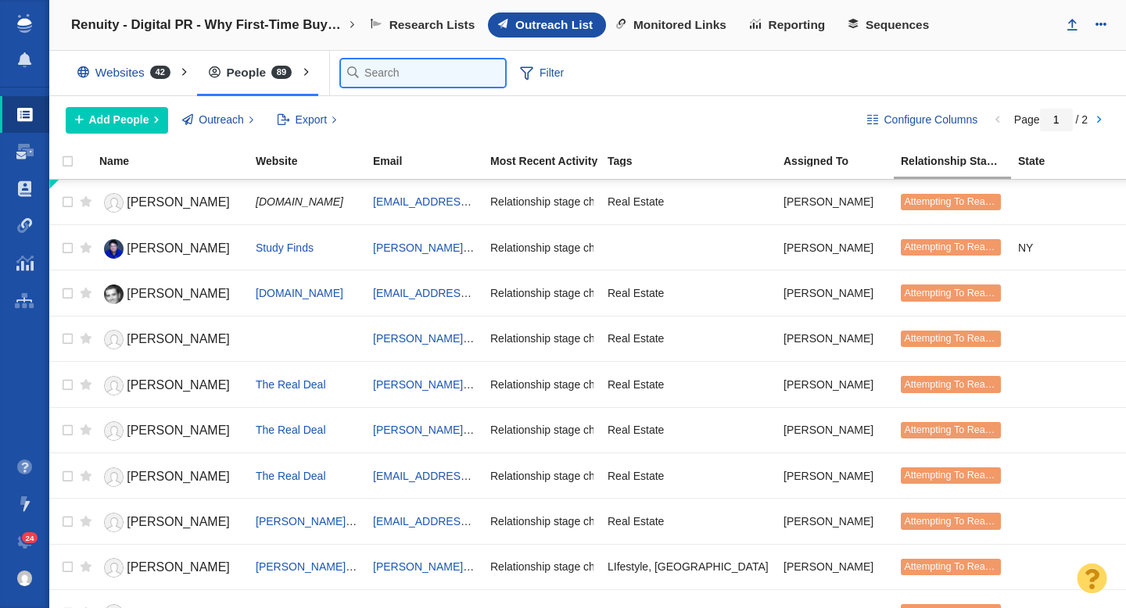
click at [364, 66] on input "text" at bounding box center [423, 72] width 164 height 27
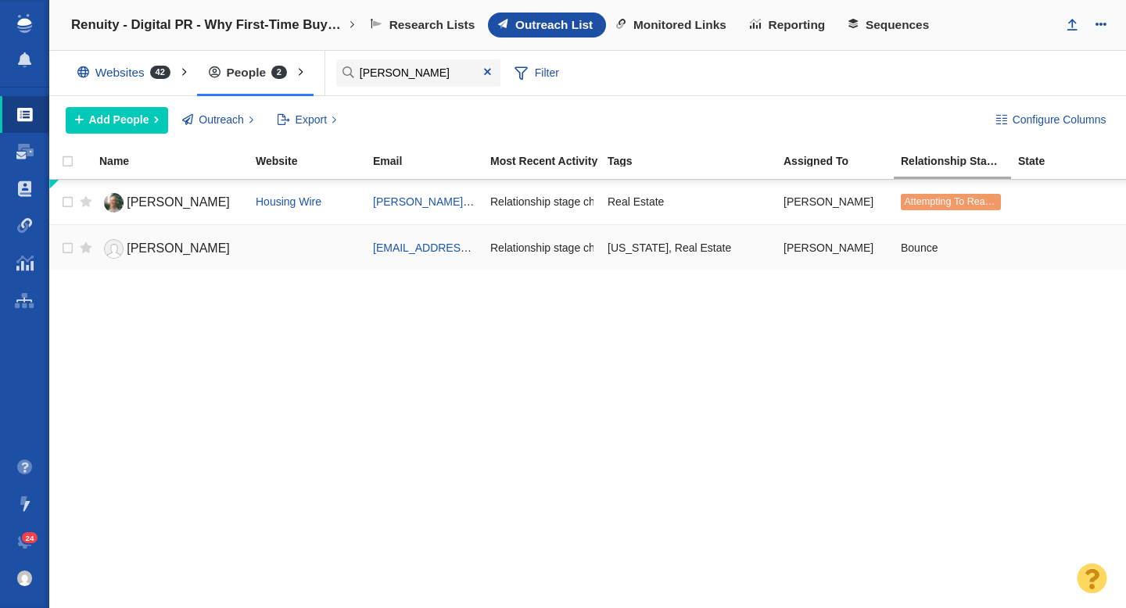
click at [165, 242] on span "Jeff Collins" at bounding box center [178, 248] width 103 height 13
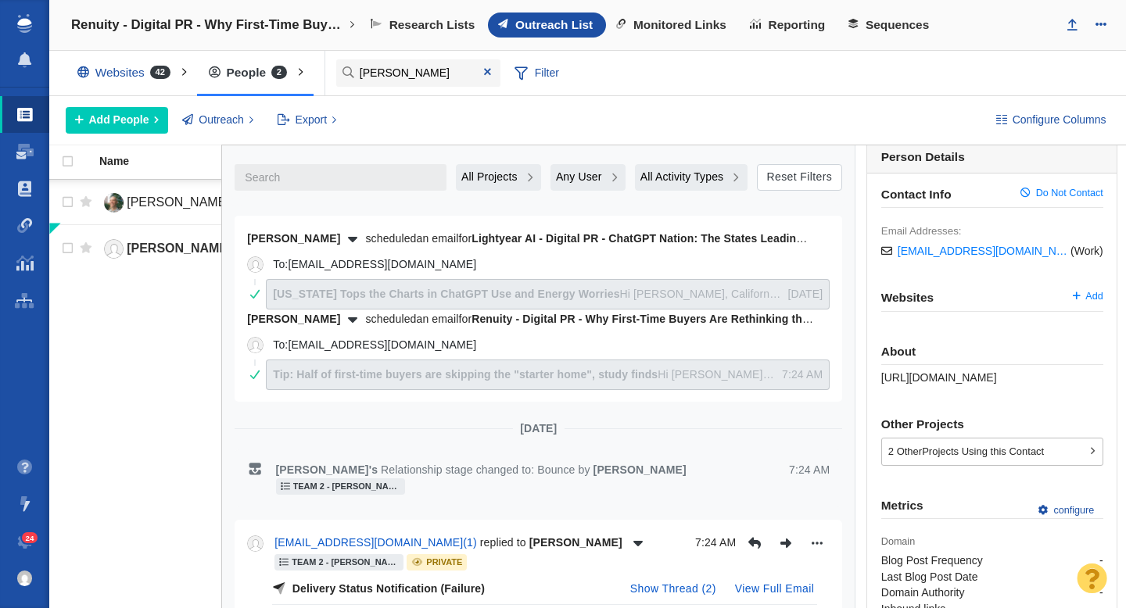
scroll to position [0, 0]
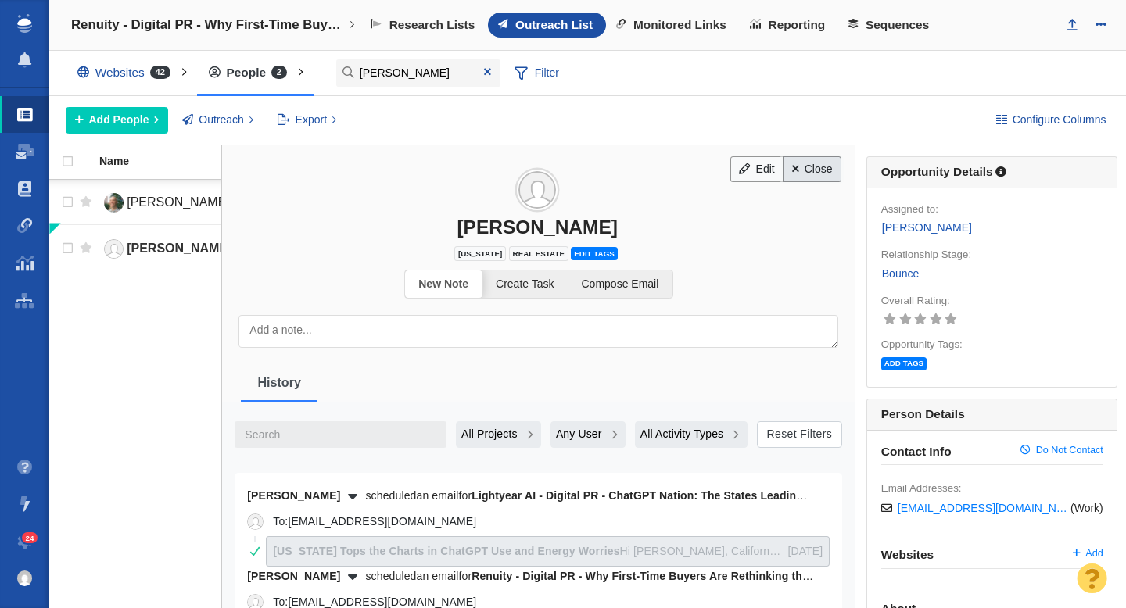
click at [811, 171] on link "Close" at bounding box center [812, 169] width 59 height 27
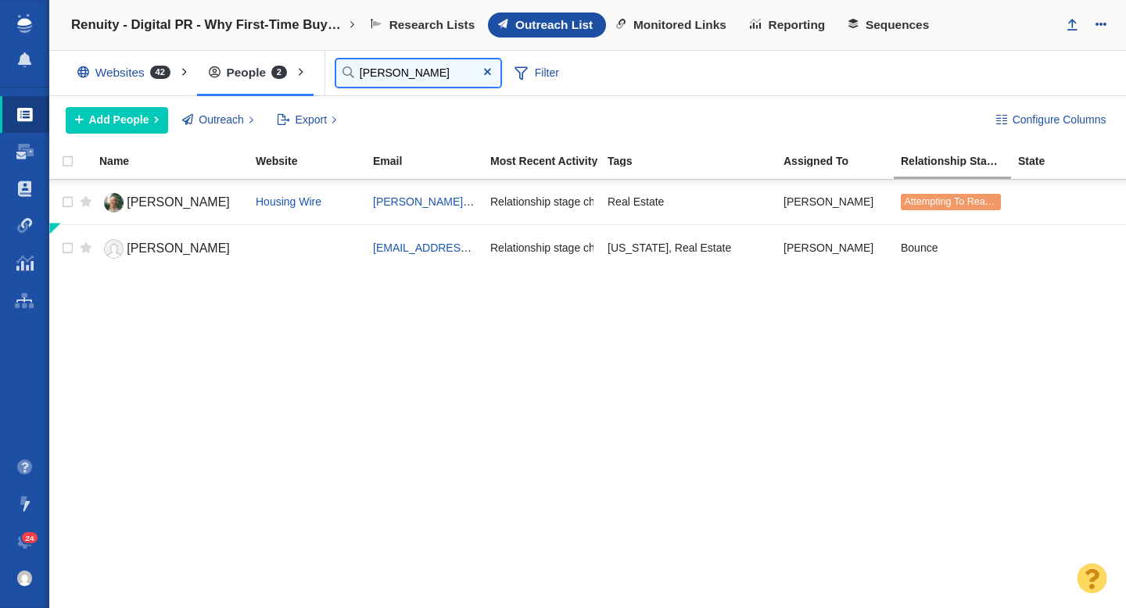
click at [407, 83] on input "jeff" at bounding box center [418, 72] width 164 height 27
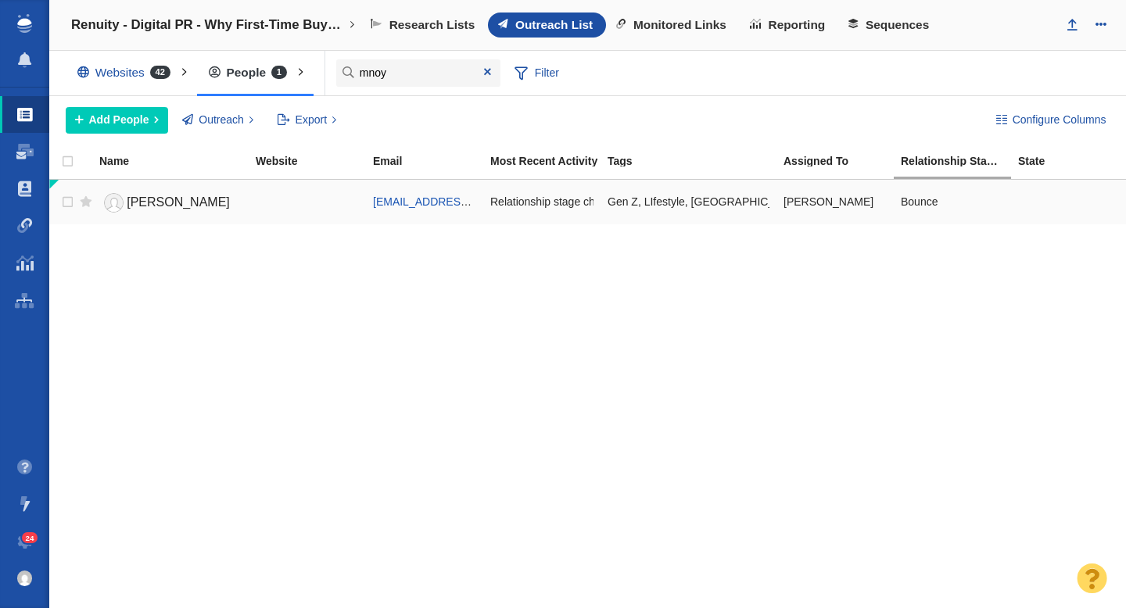
click at [192, 199] on span "Maria Noyen" at bounding box center [178, 201] width 103 height 13
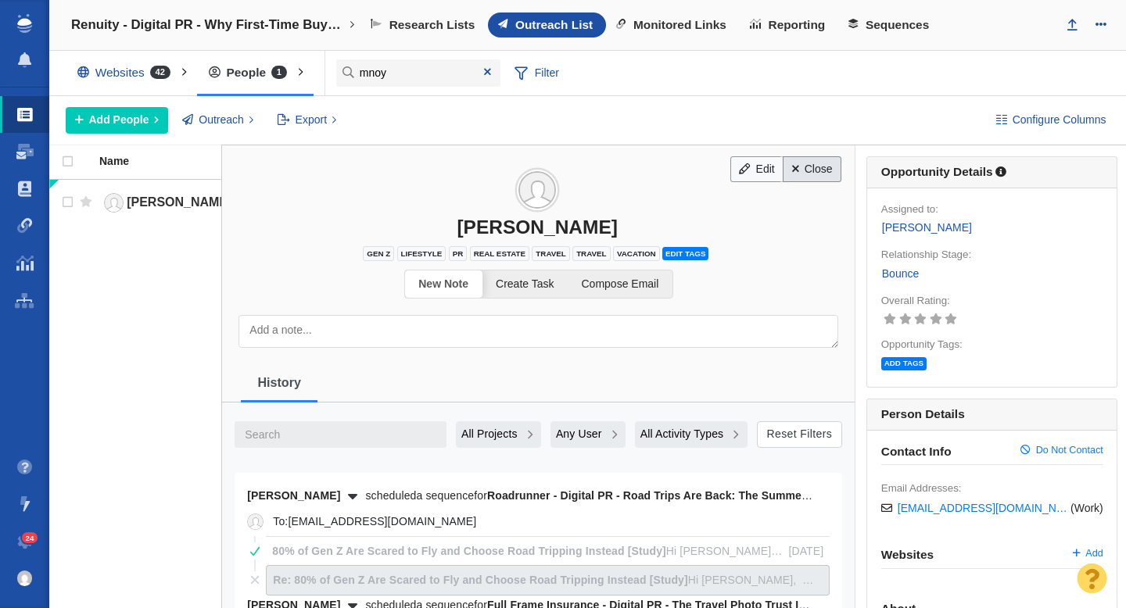
click at [814, 163] on link "Close" at bounding box center [812, 169] width 59 height 27
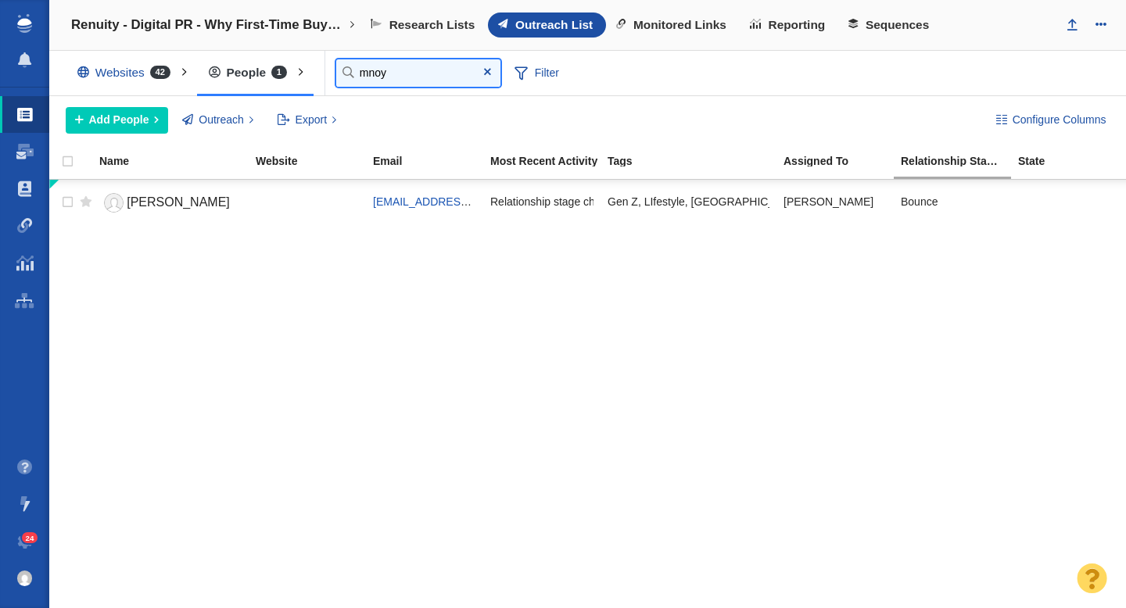
click at [422, 77] on input "mnoy" at bounding box center [418, 72] width 164 height 27
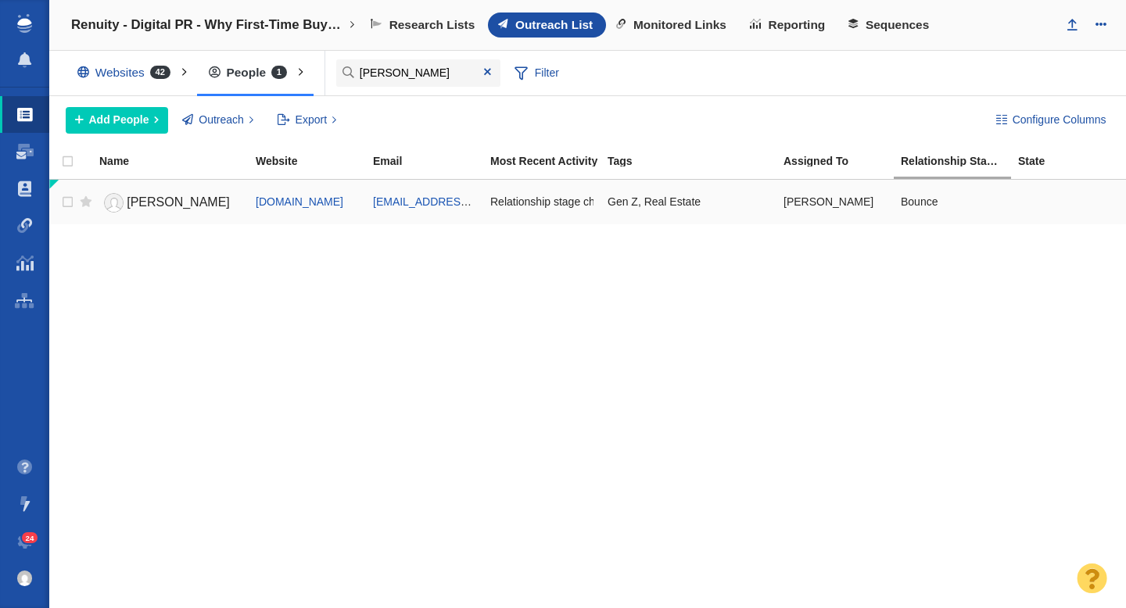
click at [162, 203] on link "Hillary" at bounding box center [170, 202] width 142 height 27
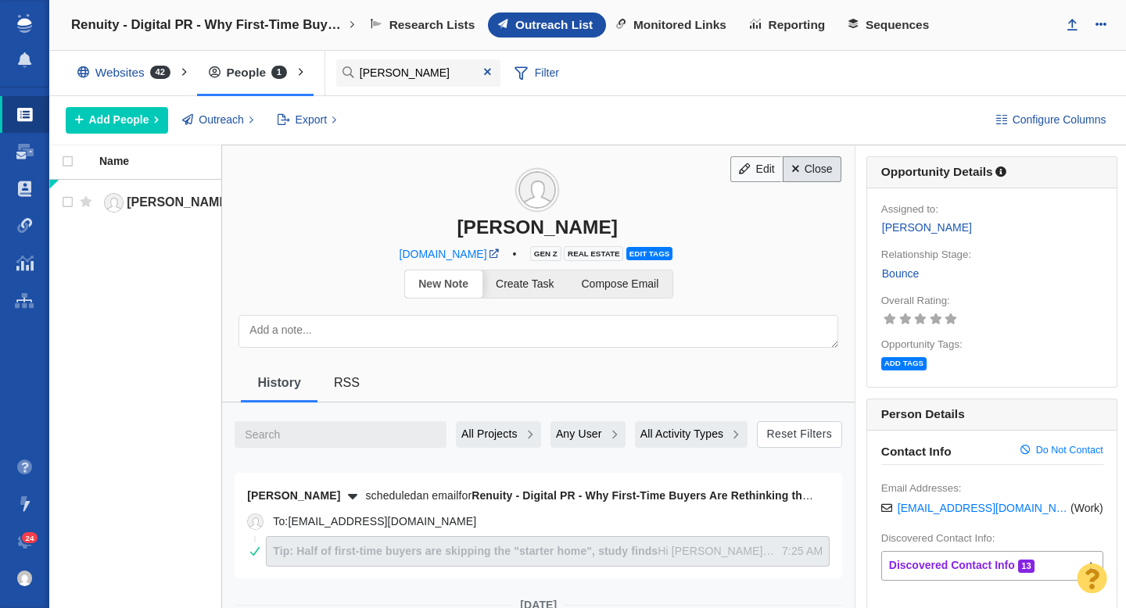
click at [805, 167] on link "Close" at bounding box center [812, 169] width 59 height 27
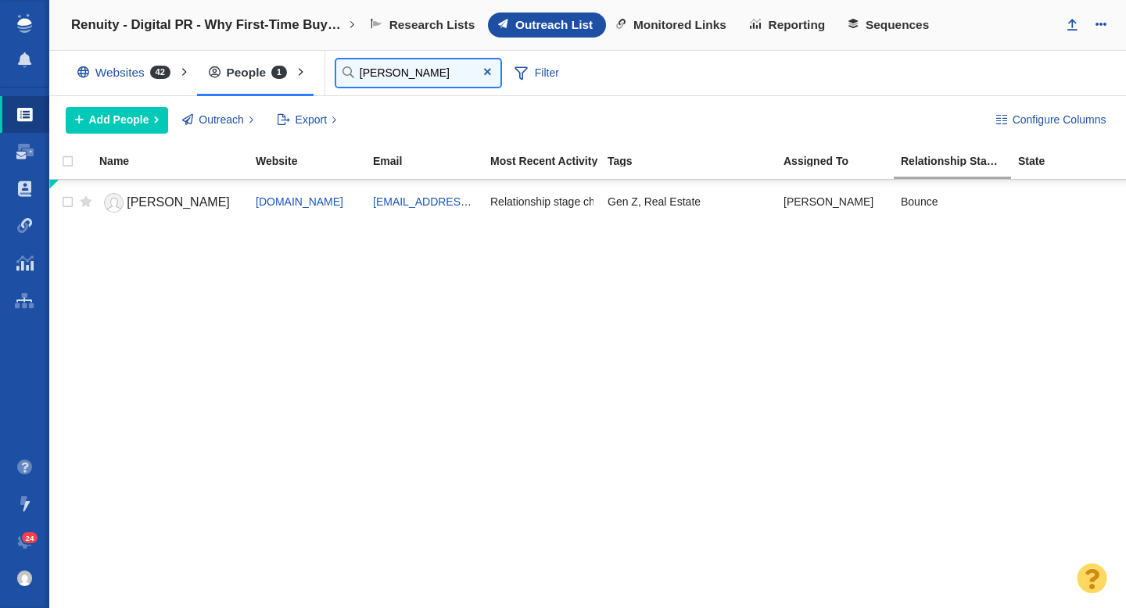
click at [429, 69] on input "hillary" at bounding box center [418, 72] width 164 height 27
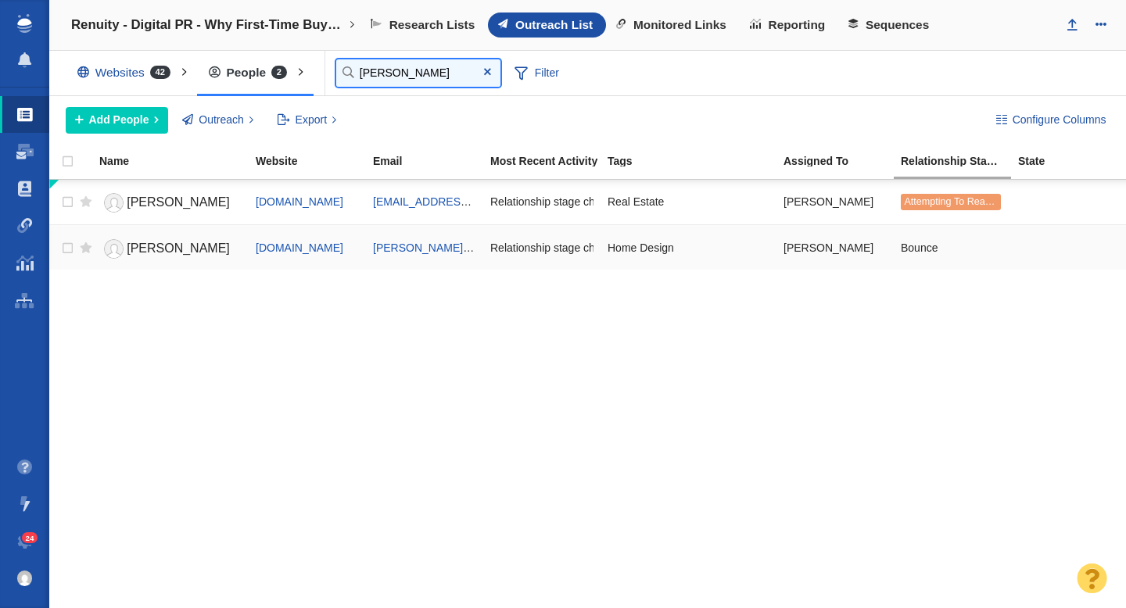
type input "julie"
click at [143, 249] on span "[PERSON_NAME]" at bounding box center [178, 248] width 103 height 13
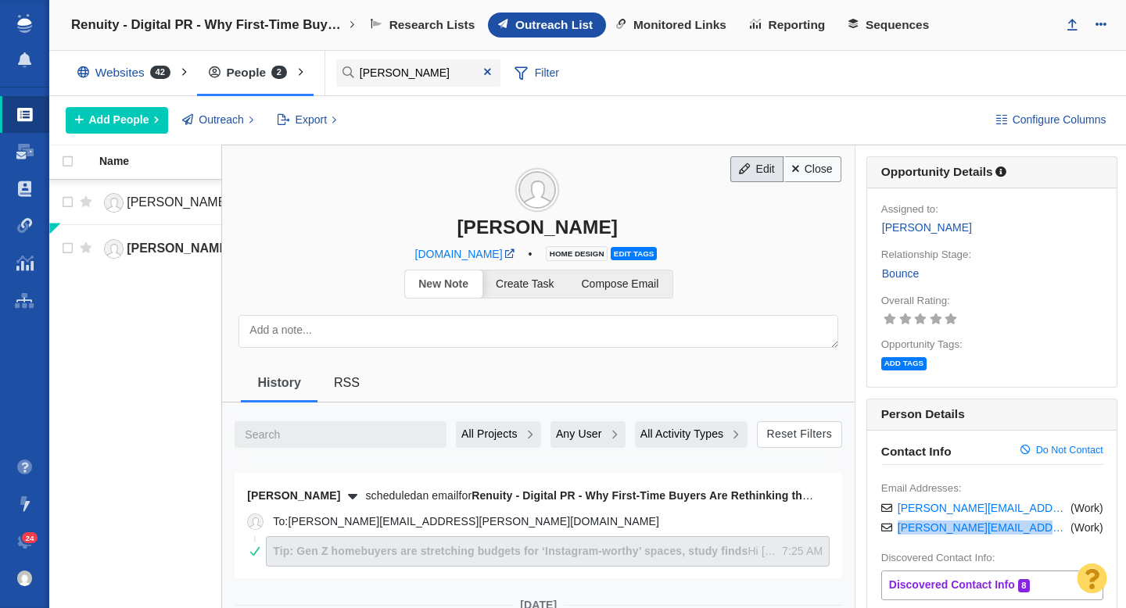
click at [752, 163] on link "Edit" at bounding box center [756, 169] width 53 height 27
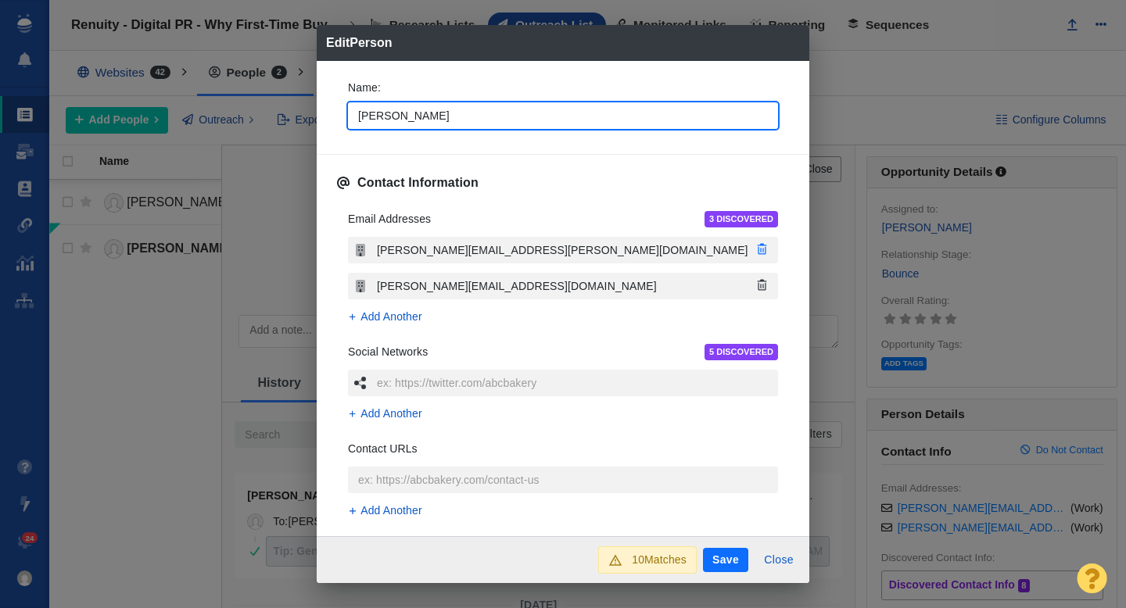
click at [763, 255] on button "button" at bounding box center [762, 249] width 33 height 20
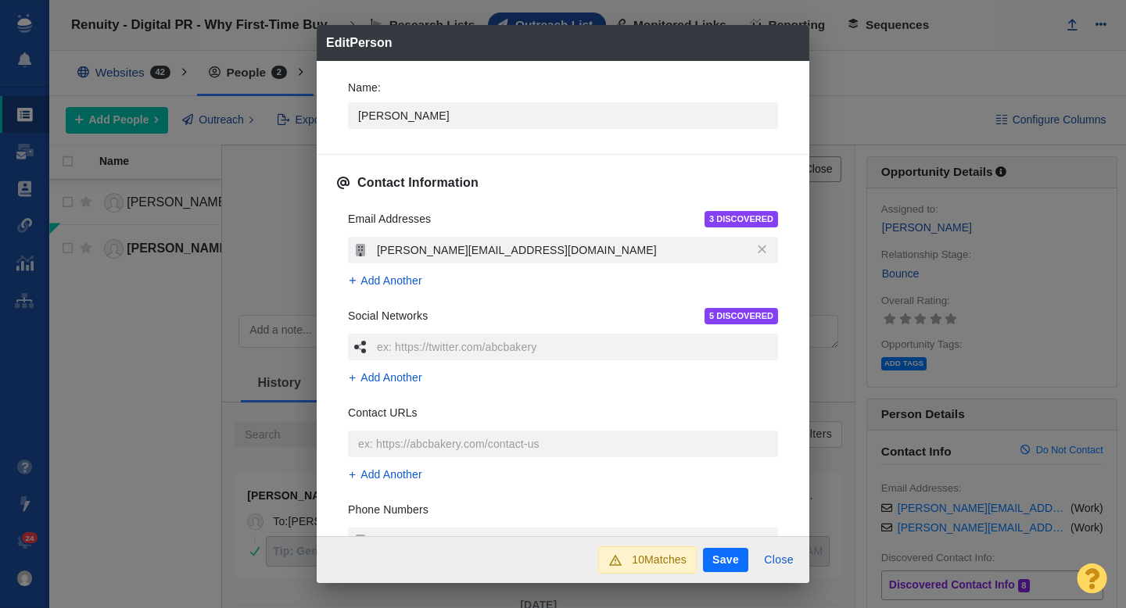
click at [710, 566] on button "Save" at bounding box center [725, 560] width 45 height 25
type textarea "x"
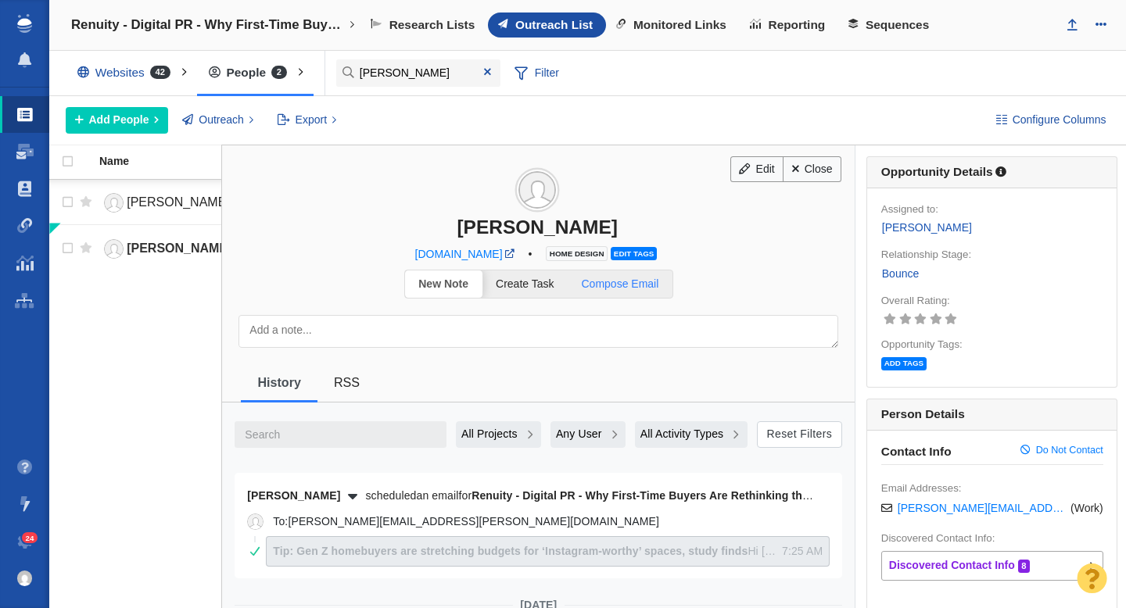
click at [622, 279] on span "Compose Email" at bounding box center [620, 284] width 77 height 13
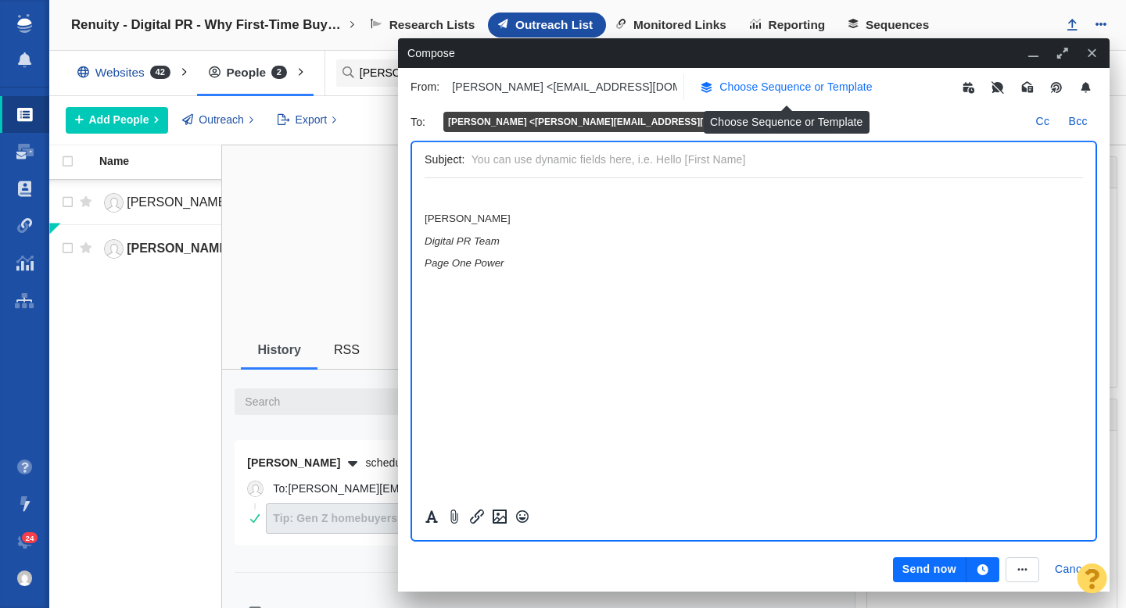
click at [747, 88] on p "Choose Sequence or Template" at bounding box center [795, 87] width 153 height 16
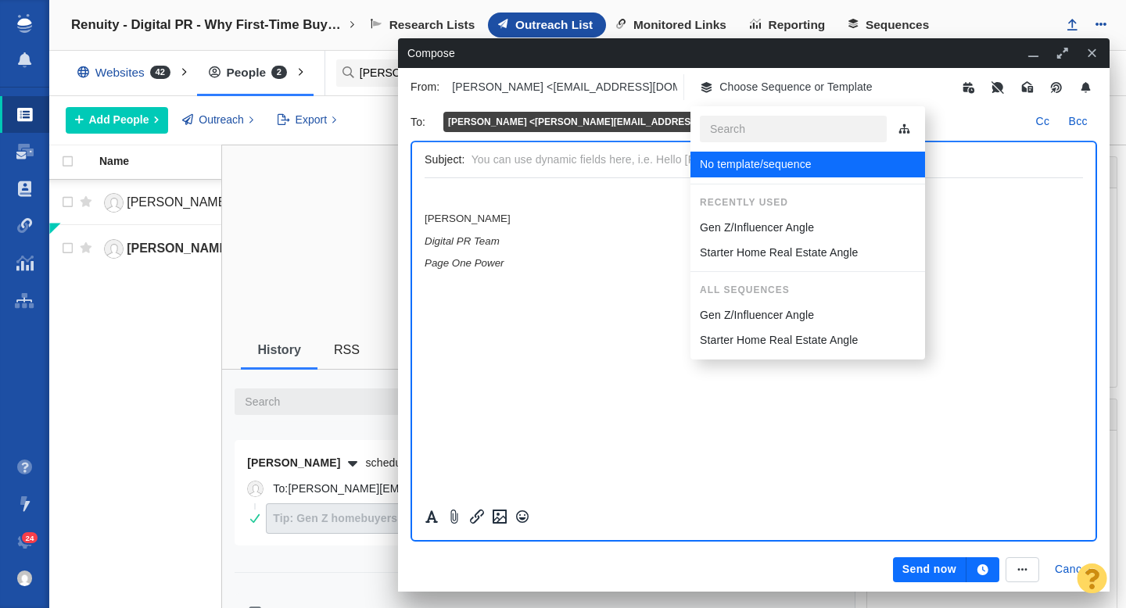
click at [750, 228] on p "Gen Z/Influencer Angle" at bounding box center [757, 228] width 114 height 16
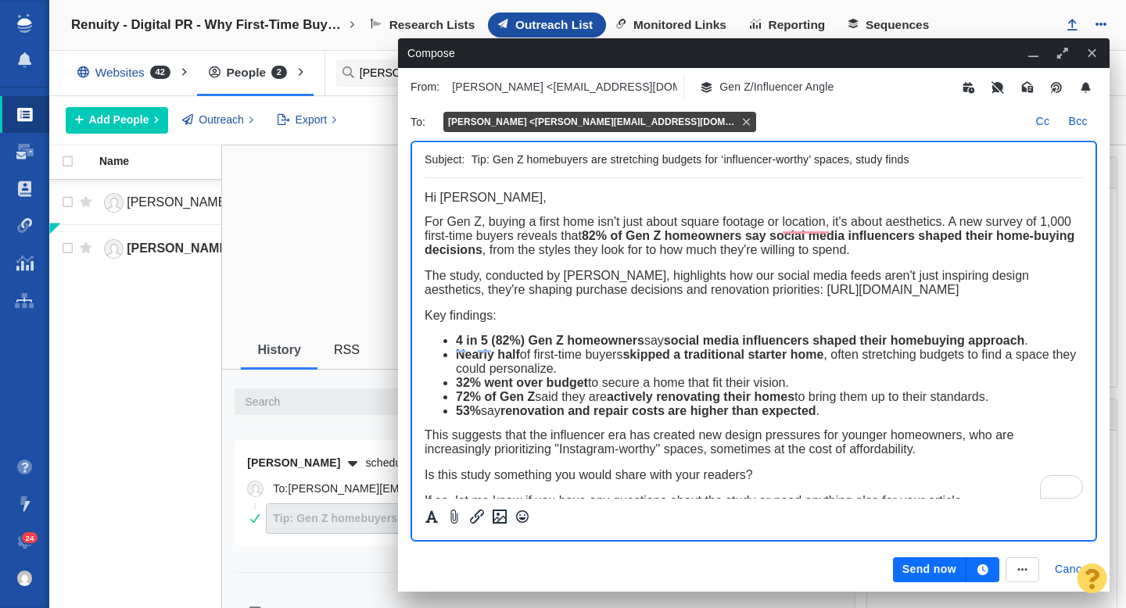
click at [912, 568] on button "Send now" at bounding box center [929, 569] width 73 height 25
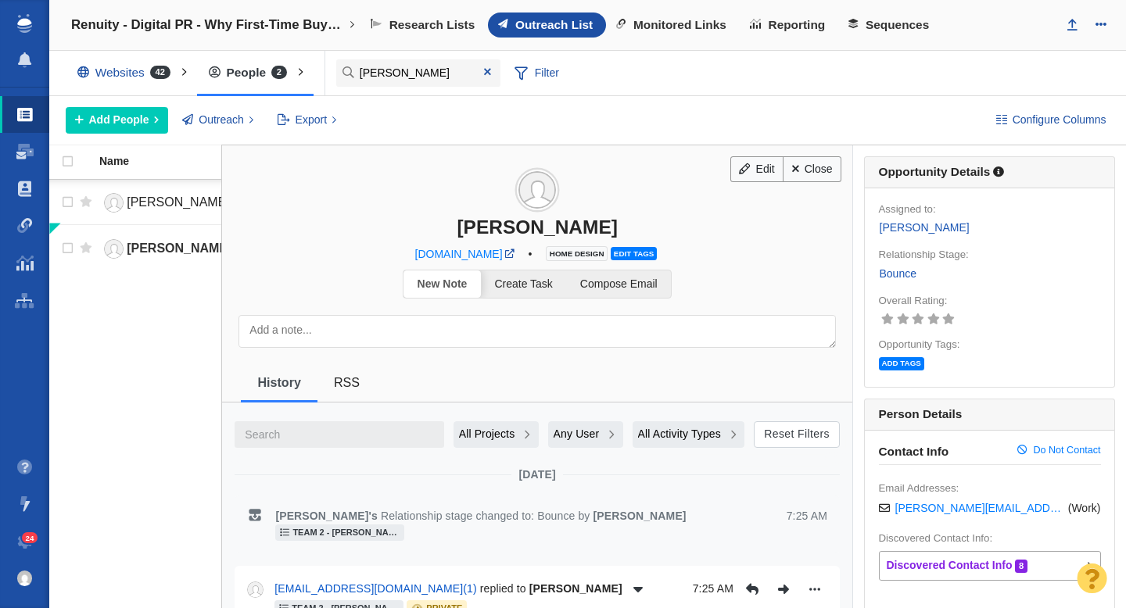
click at [903, 274] on link "Bounce" at bounding box center [898, 274] width 38 height 18
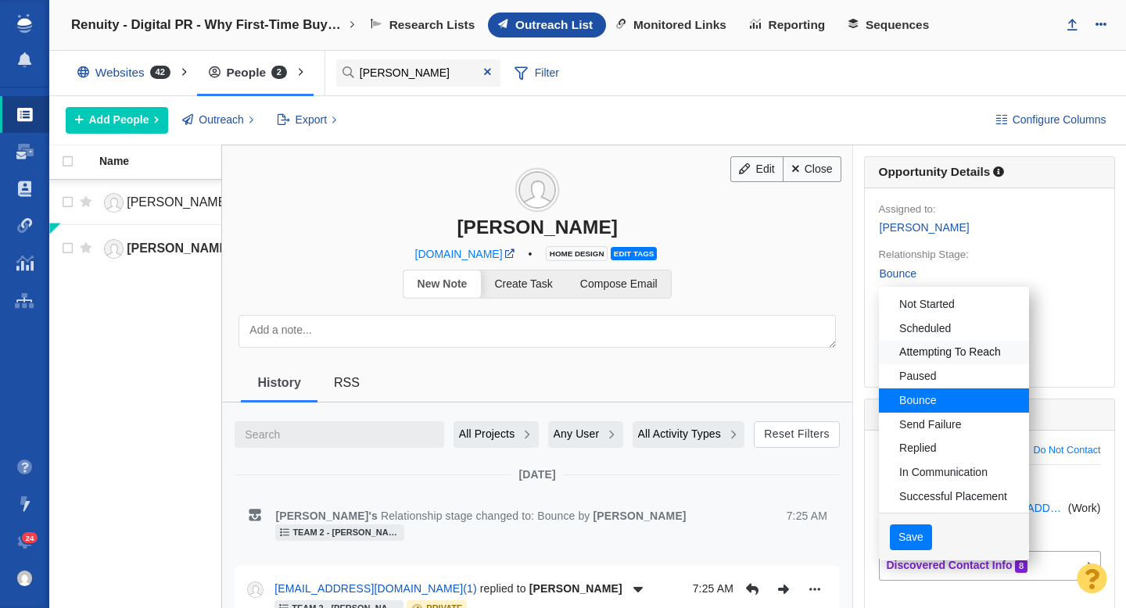
click at [948, 351] on link "Attempting To Reach" at bounding box center [954, 353] width 150 height 24
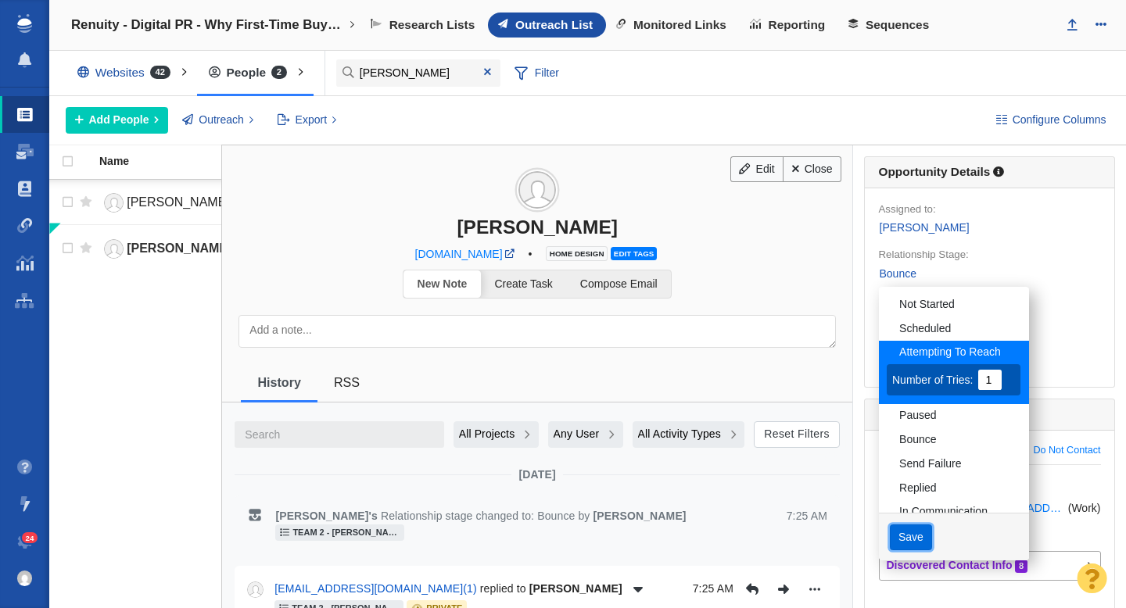
click at [911, 538] on button "Save" at bounding box center [911, 538] width 43 height 27
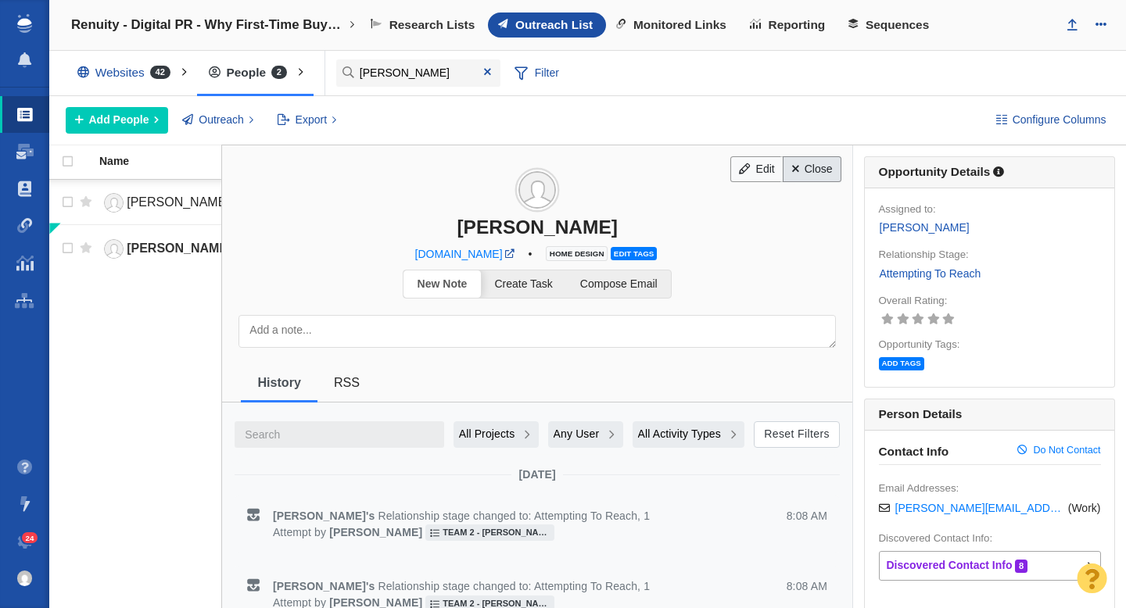
click at [819, 167] on link "Close" at bounding box center [812, 169] width 59 height 27
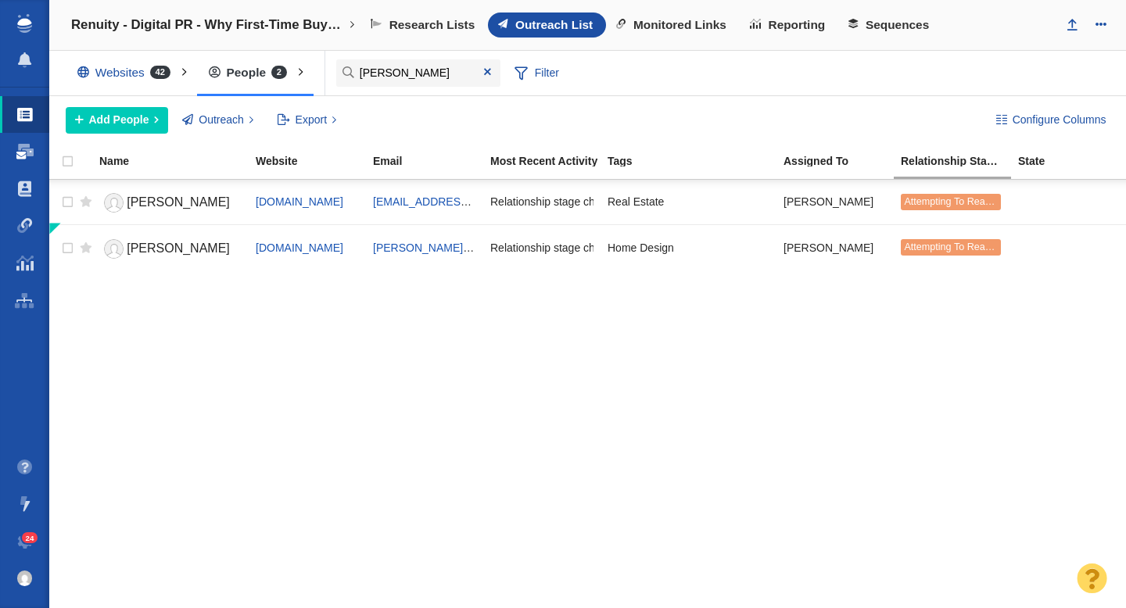
click at [26, 149] on span at bounding box center [24, 152] width 17 height 16
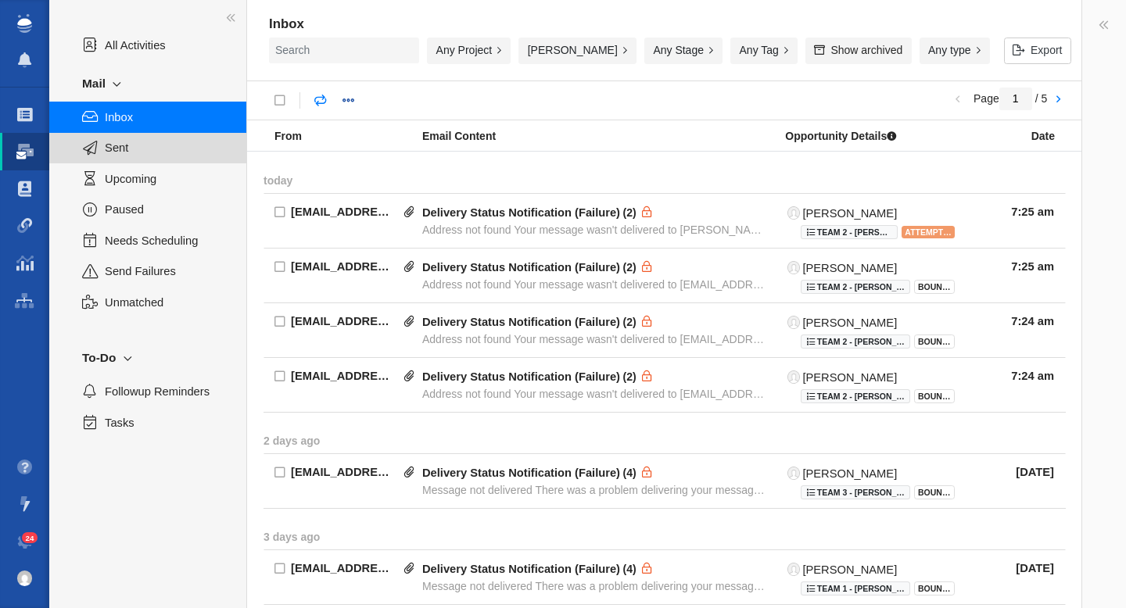
click at [124, 149] on span "Sent" at bounding box center [167, 147] width 124 height 17
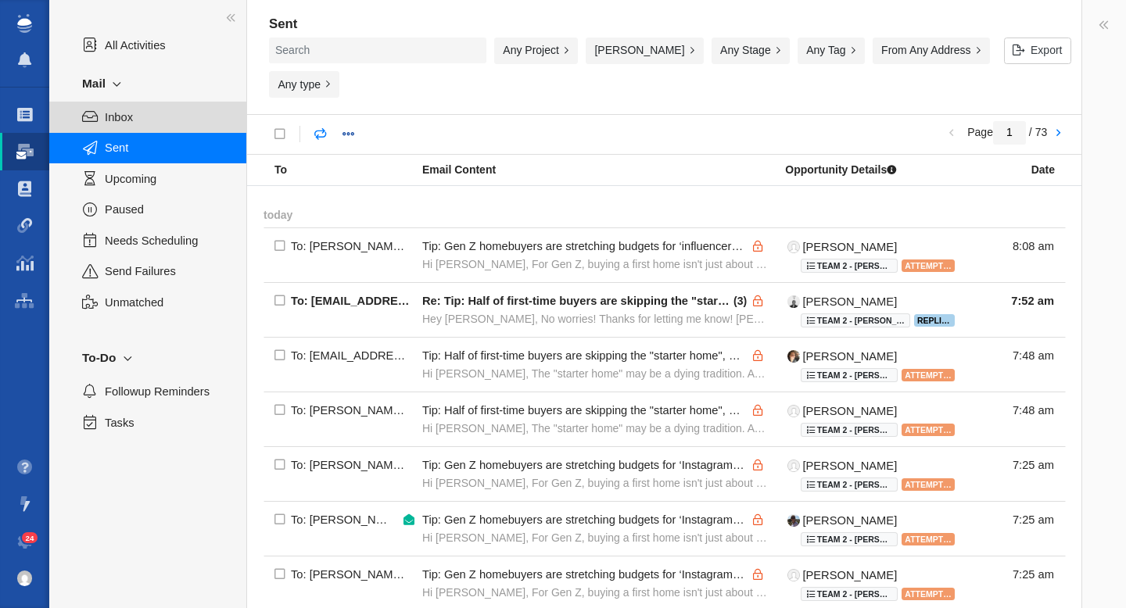
click at [181, 109] on span "Inbox" at bounding box center [167, 117] width 124 height 17
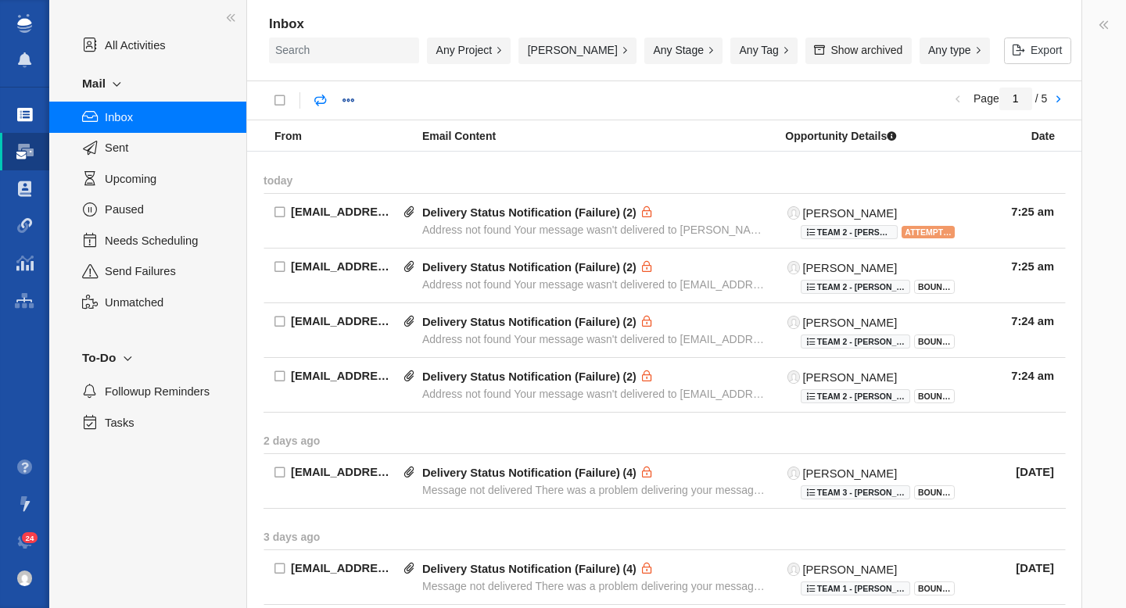
click at [27, 113] on span at bounding box center [25, 115] width 16 height 16
